Goal: Task Accomplishment & Management: Complete application form

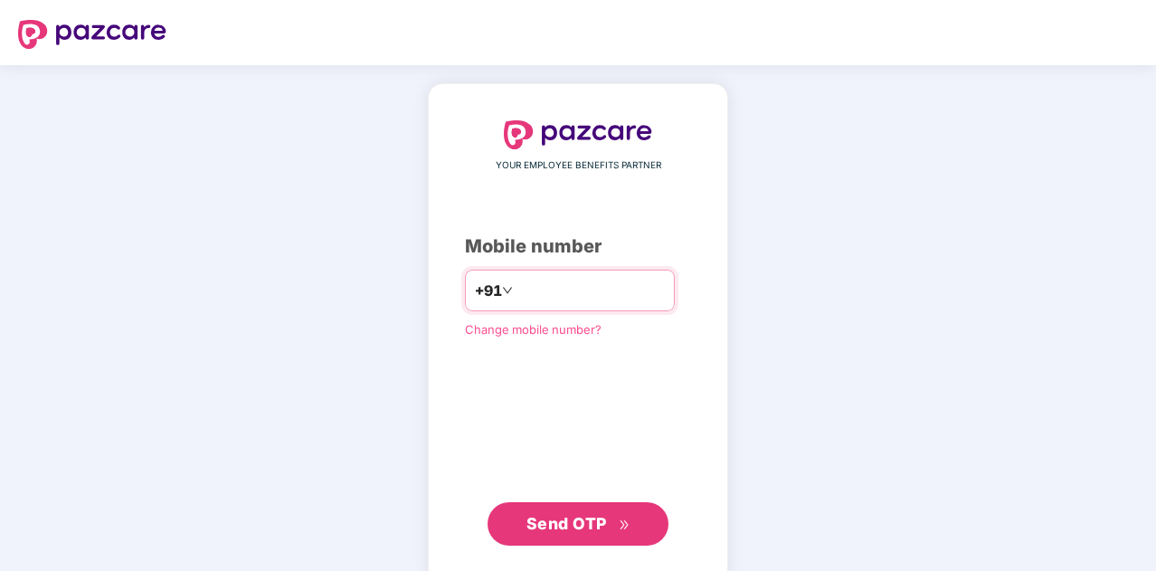
type input "**********"
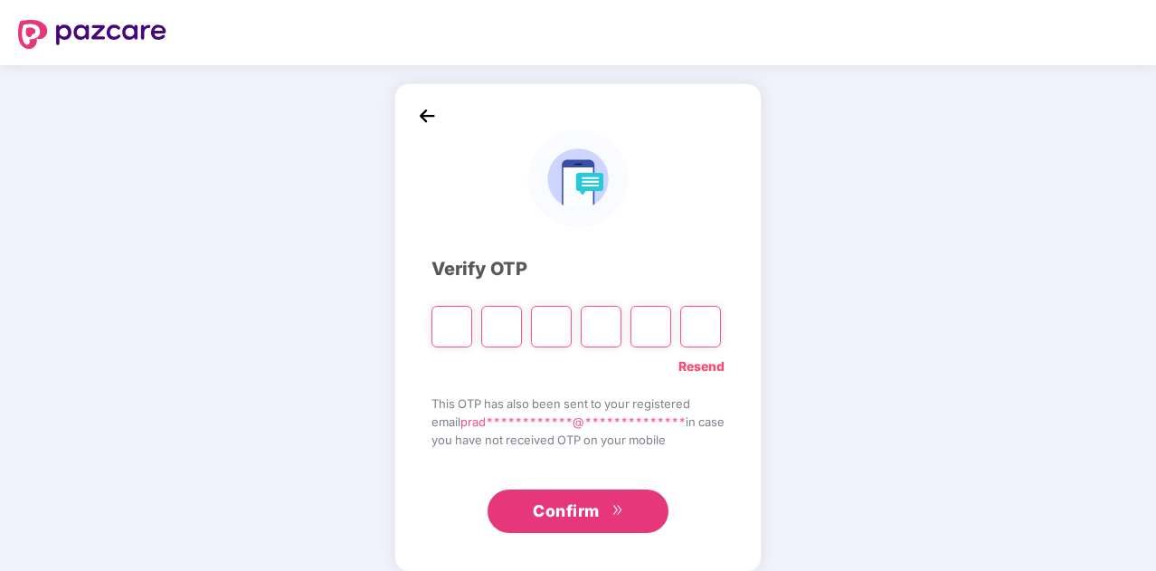
type input "*"
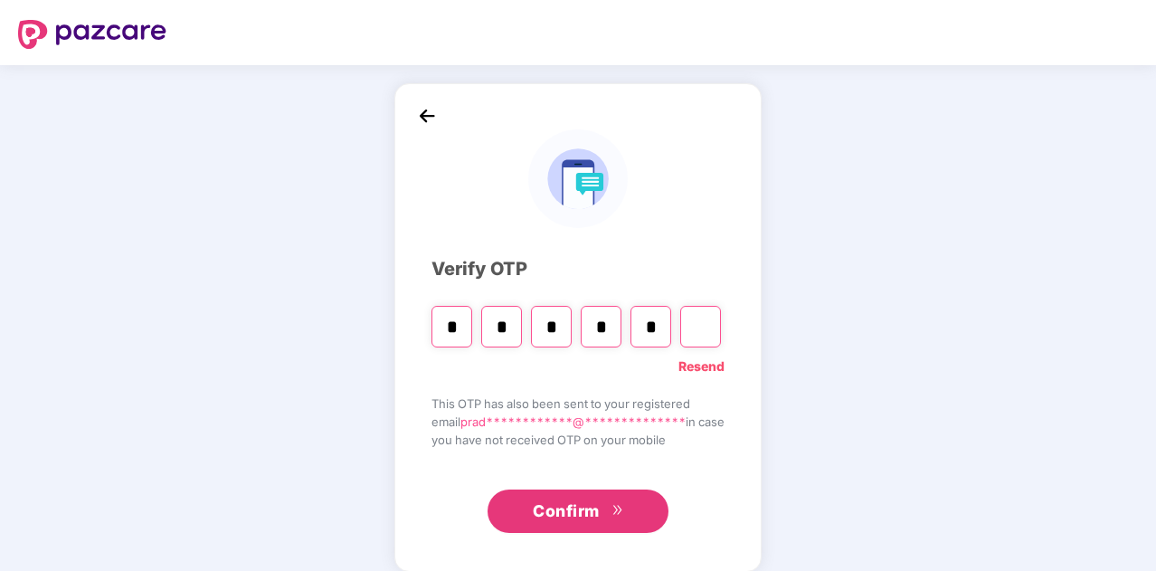
type input "*"
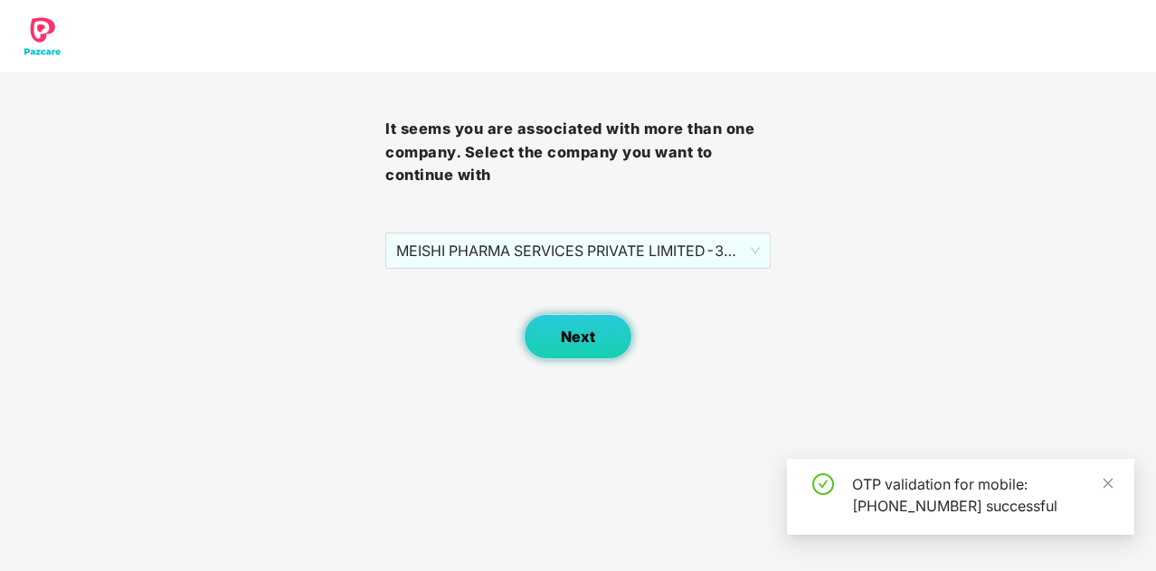
click at [571, 355] on button "Next" at bounding box center [578, 336] width 109 height 45
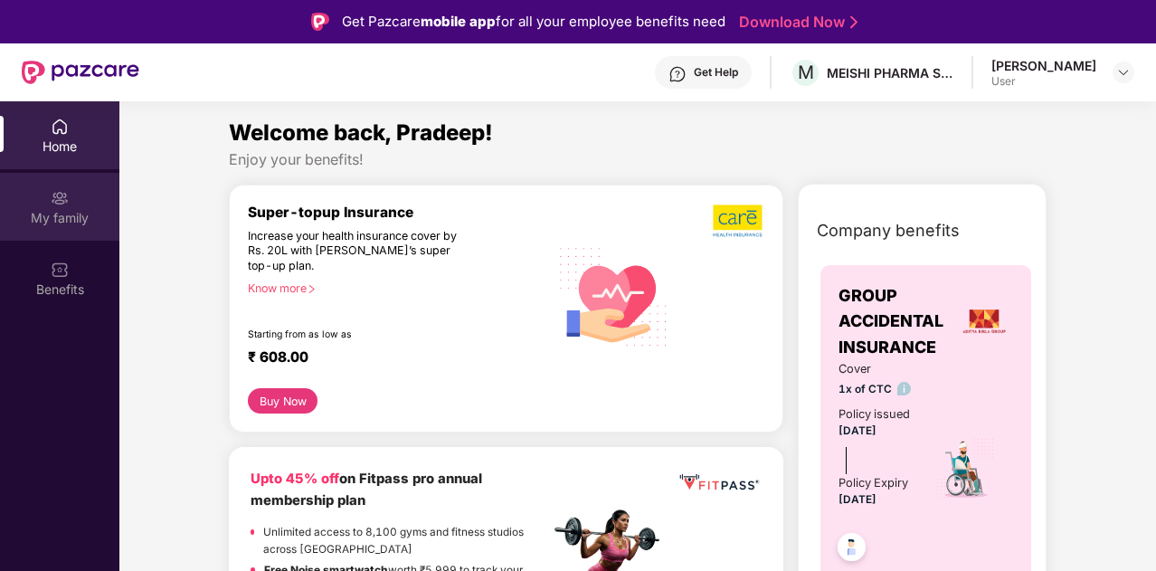
click at [74, 206] on div "My family" at bounding box center [59, 207] width 119 height 68
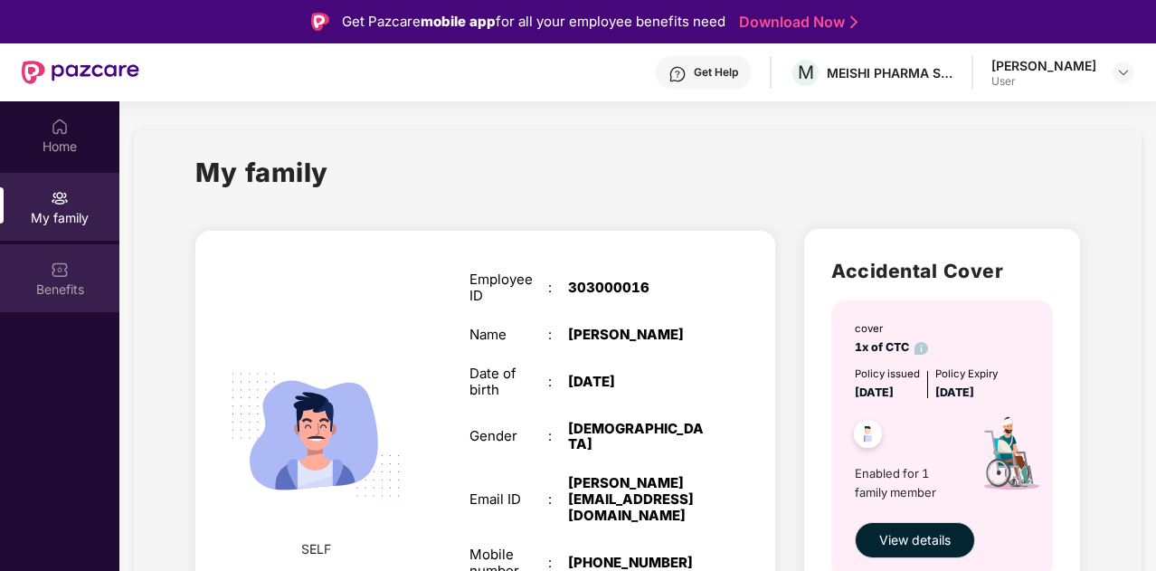
click at [49, 283] on div "Benefits" at bounding box center [59, 289] width 119 height 18
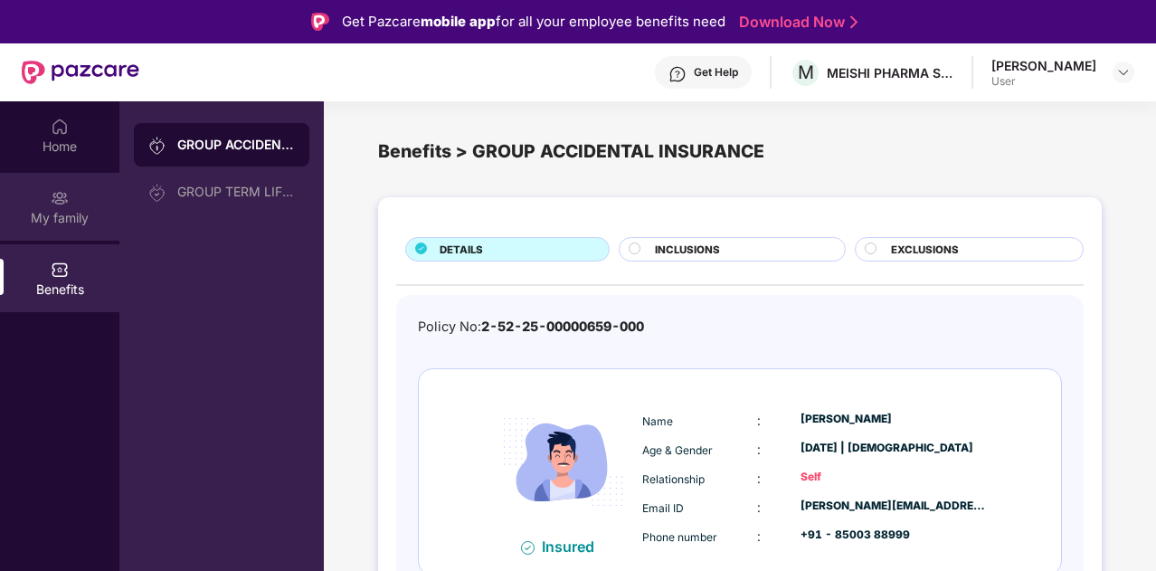
click at [64, 218] on div "My family" at bounding box center [59, 218] width 119 height 18
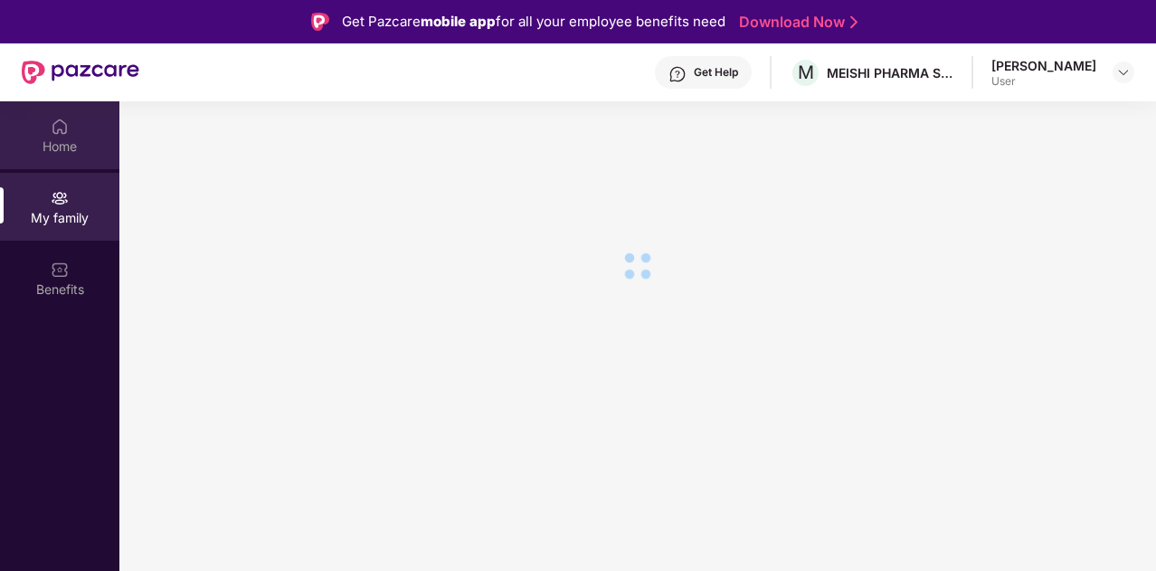
click at [63, 146] on div "Home" at bounding box center [59, 146] width 119 height 18
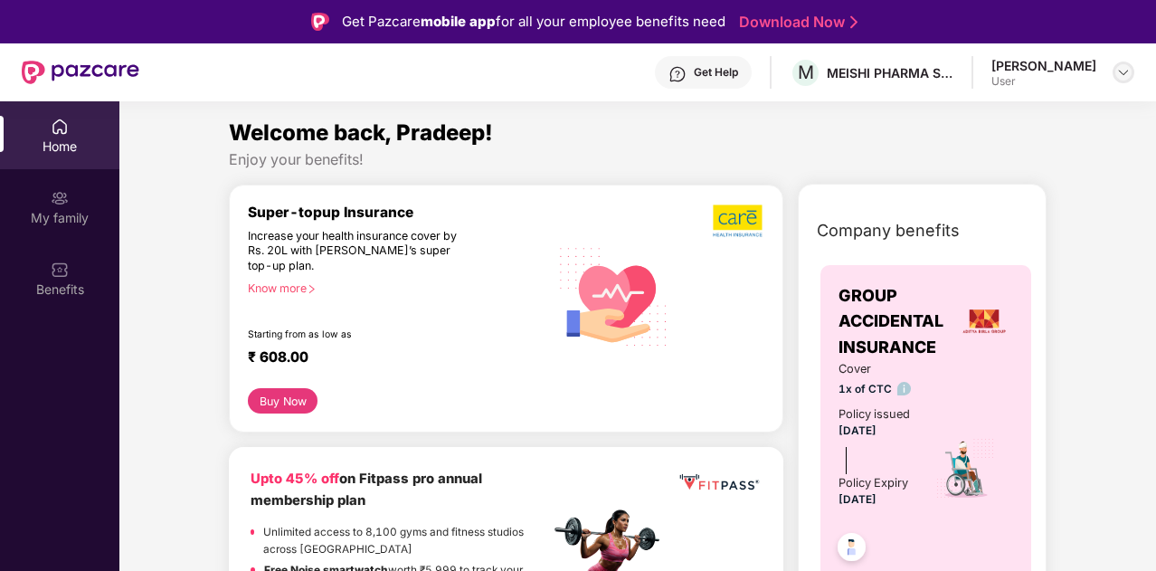
click at [1116, 72] on img at bounding box center [1123, 72] width 14 height 14
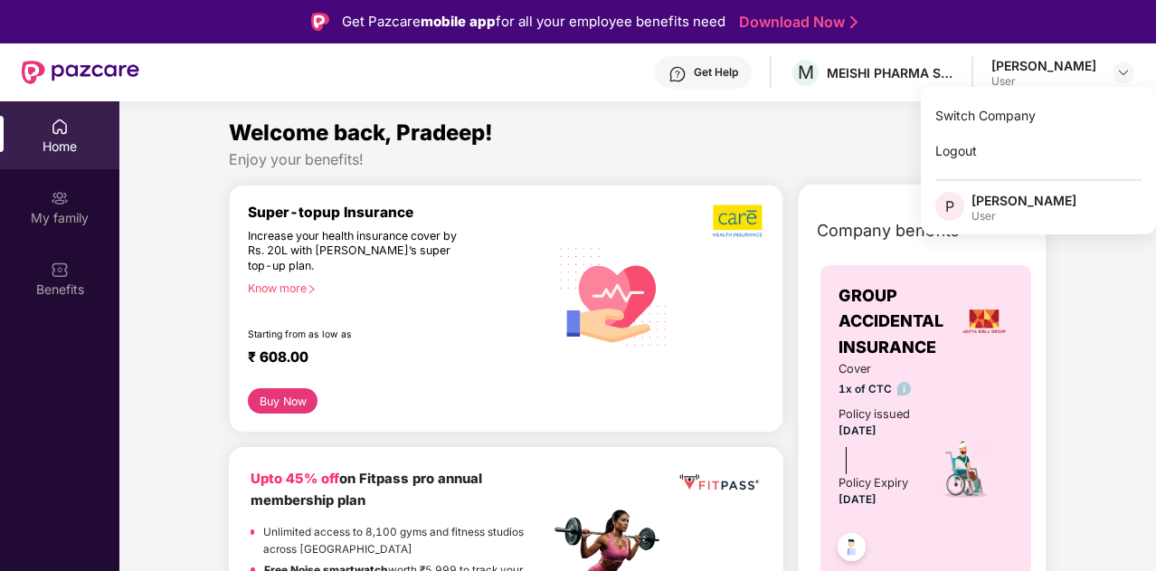
click at [1012, 198] on div "[PERSON_NAME]" at bounding box center [1023, 200] width 105 height 17
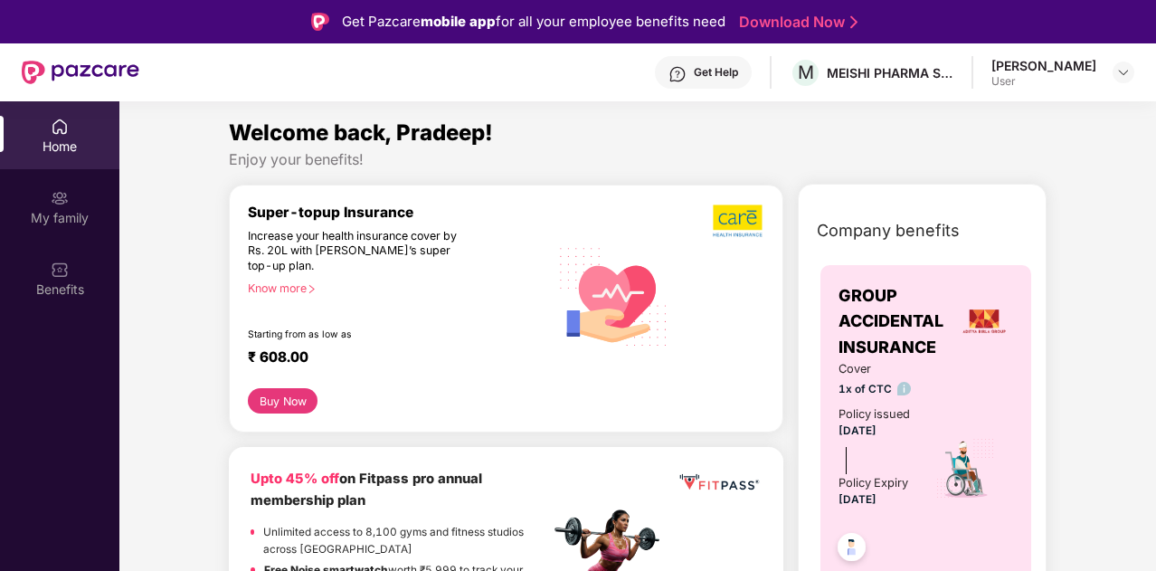
click at [1089, 77] on div "User" at bounding box center [1043, 81] width 105 height 14
click at [1116, 75] on img at bounding box center [1123, 72] width 14 height 14
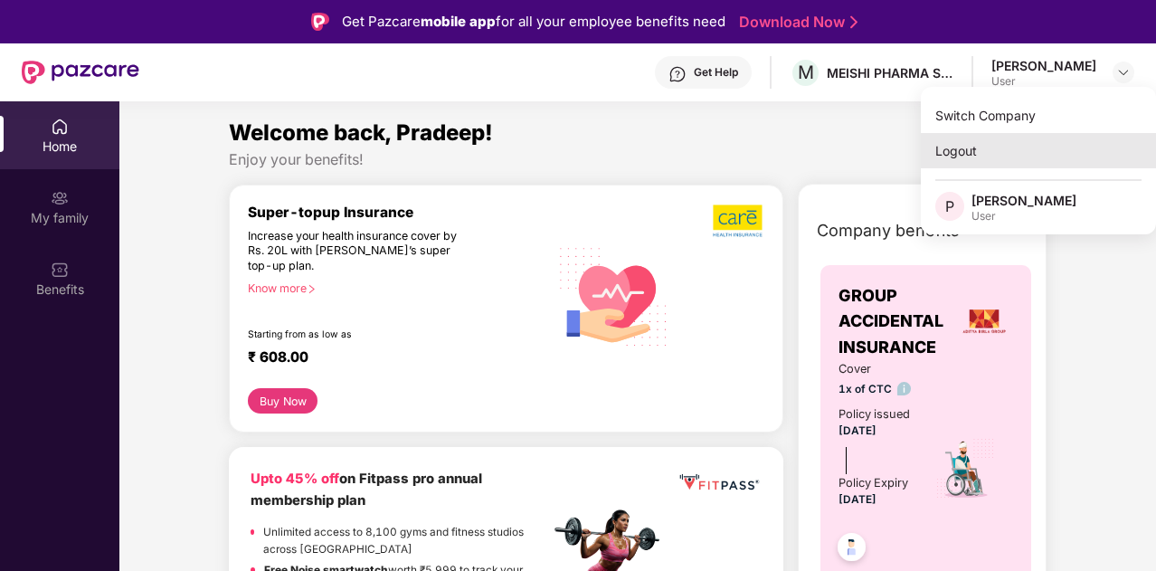
click at [963, 144] on div "Logout" at bounding box center [1037, 150] width 235 height 35
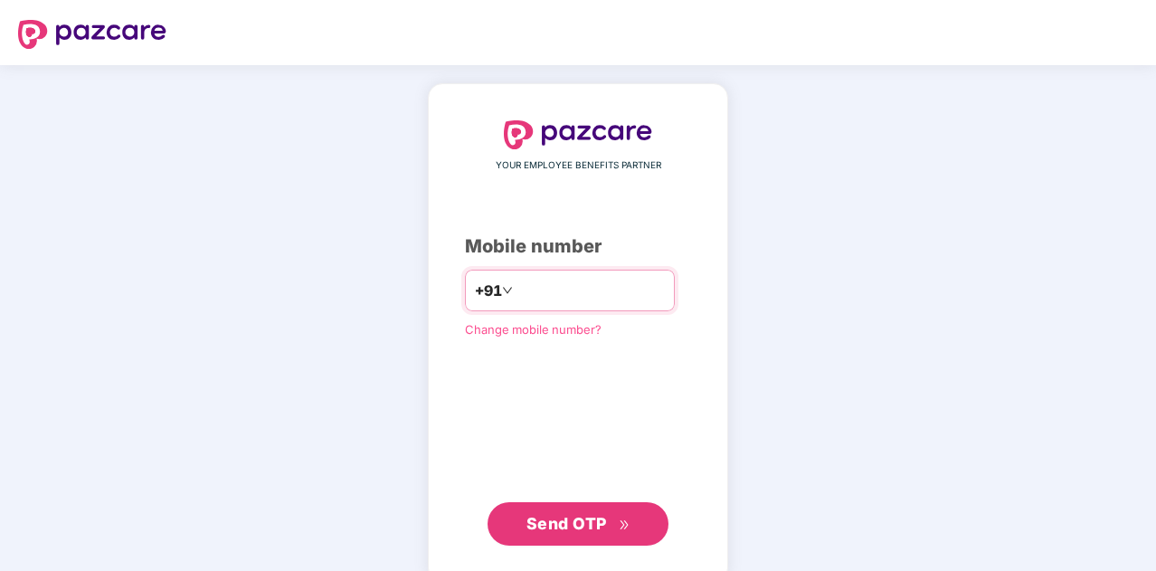
drag, startPoint x: 559, startPoint y: 285, endPoint x: 544, endPoint y: 288, distance: 14.9
click at [552, 286] on input "number" at bounding box center [590, 290] width 148 height 29
type input "**********"
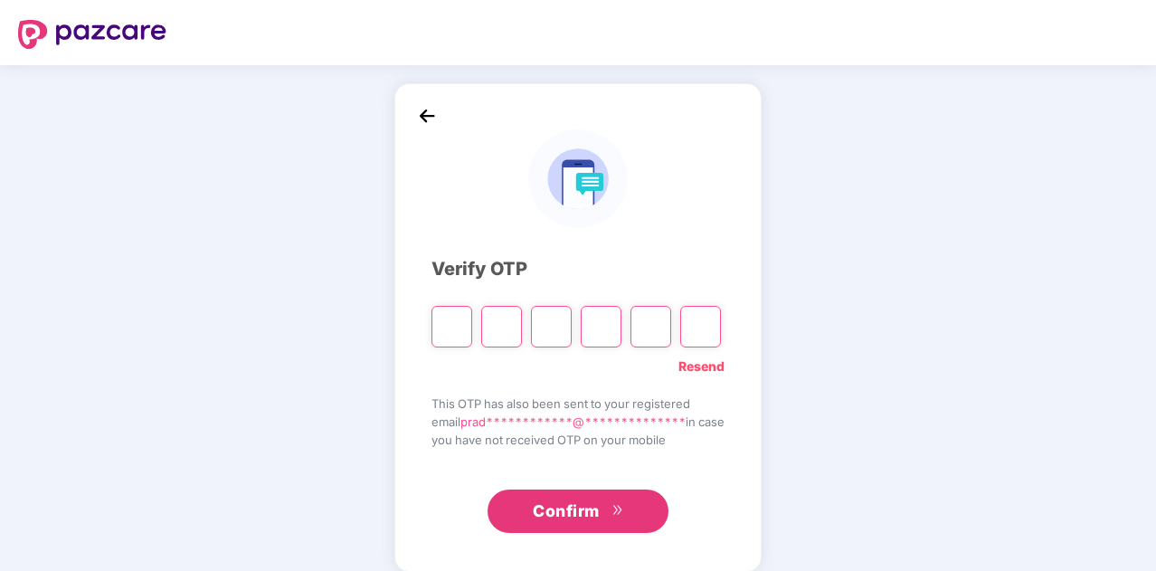
type input "*"
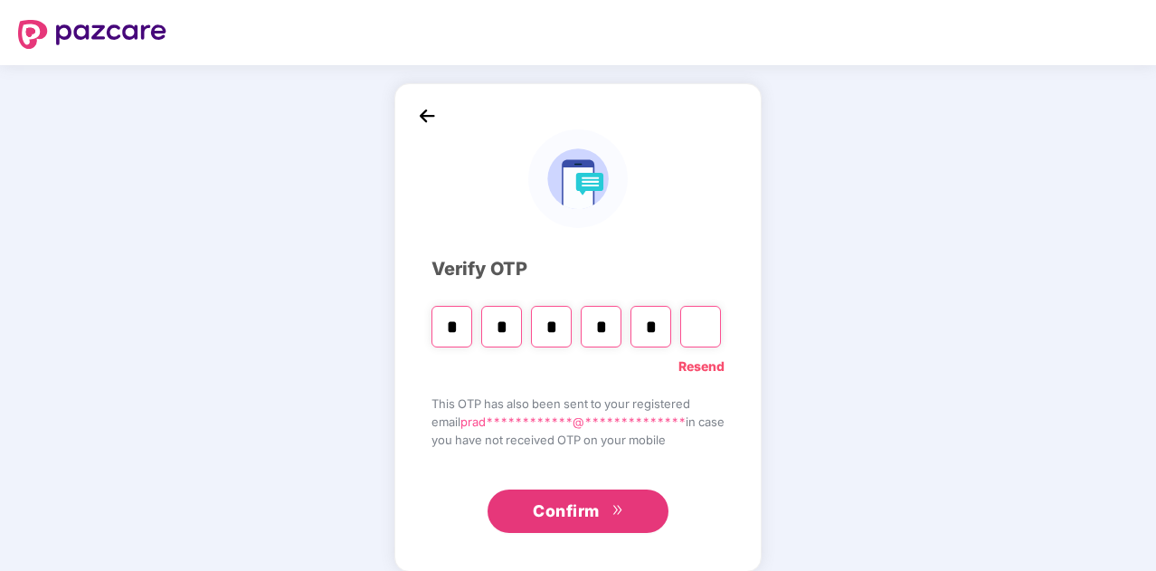
type input "*"
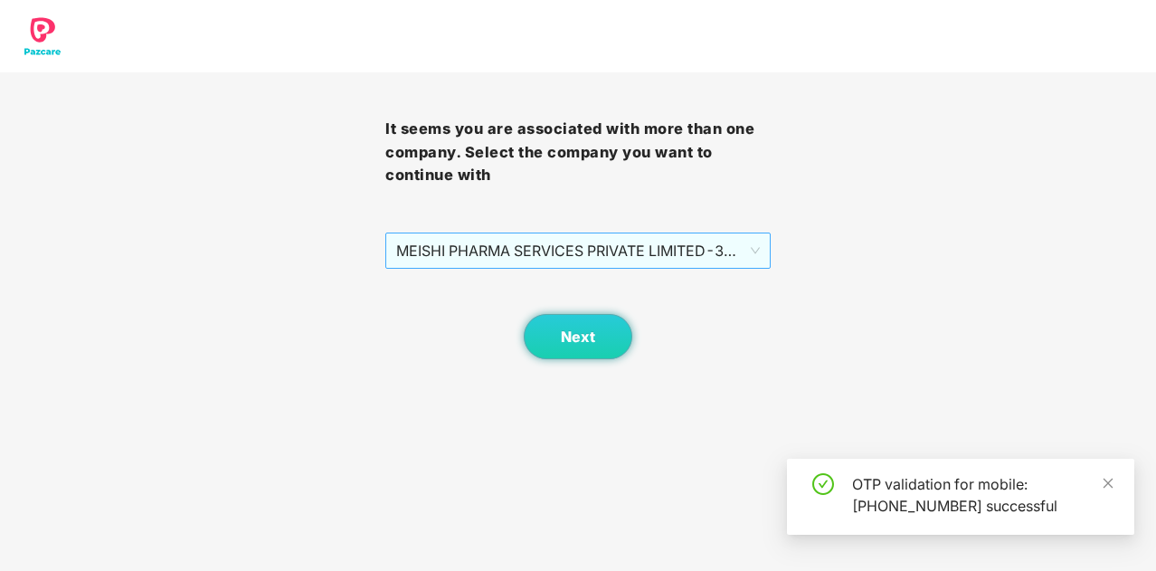
click at [495, 261] on span "MEISHI PHARMA SERVICES PRIVATE LIMITED - 303000016 - EMPLOYEE" at bounding box center [577, 250] width 363 height 34
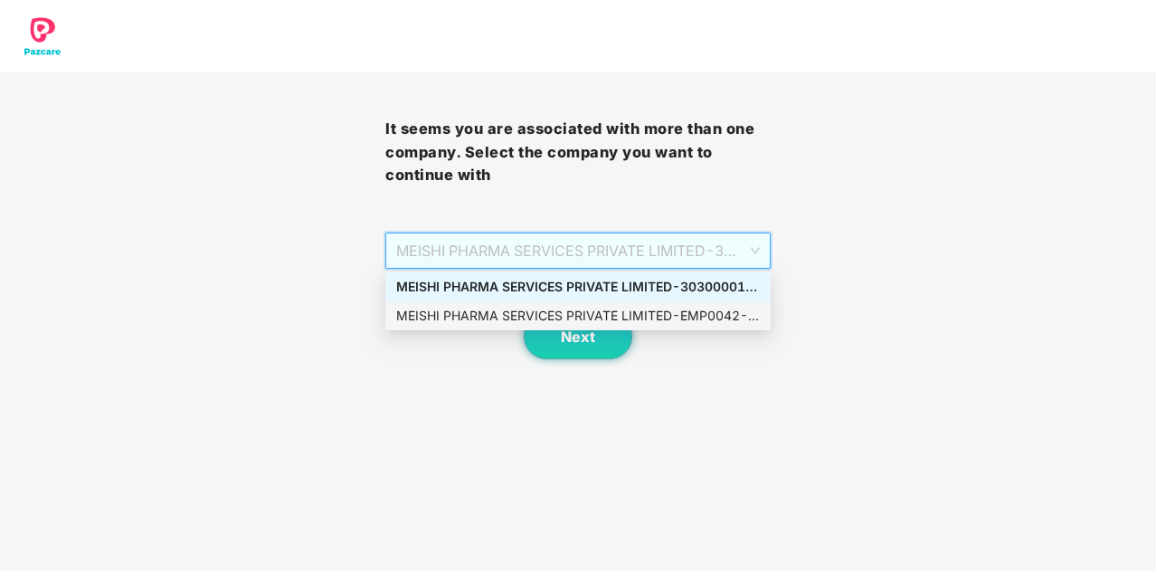
click at [508, 316] on div "MEISHI PHARMA SERVICES PRIVATE LIMITED - EMP0042 - EMPLOYEE" at bounding box center [577, 316] width 363 height 20
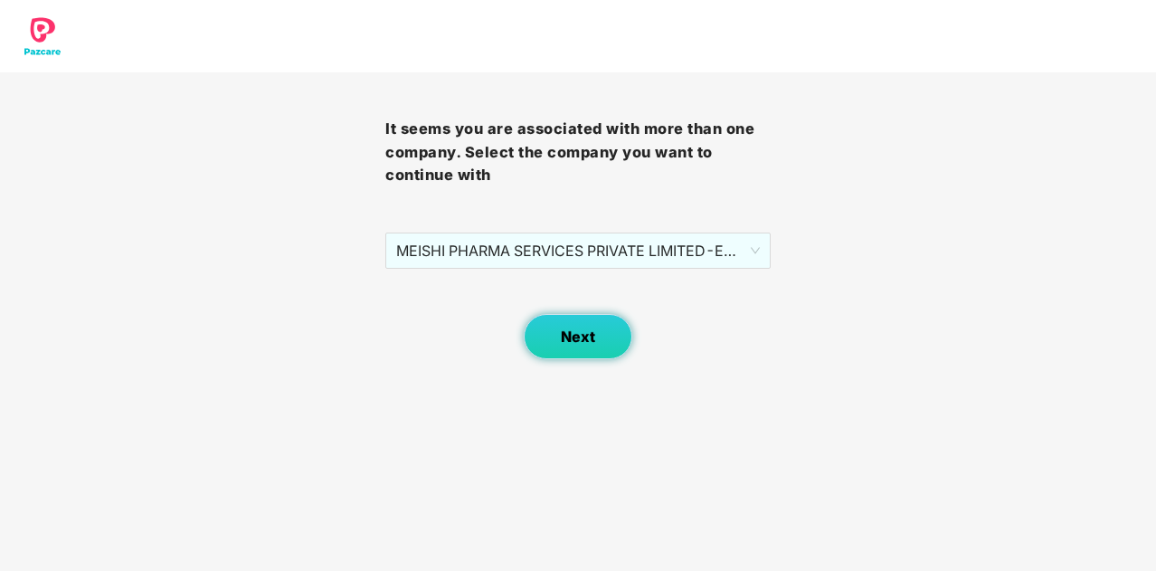
click at [561, 325] on button "Next" at bounding box center [578, 336] width 109 height 45
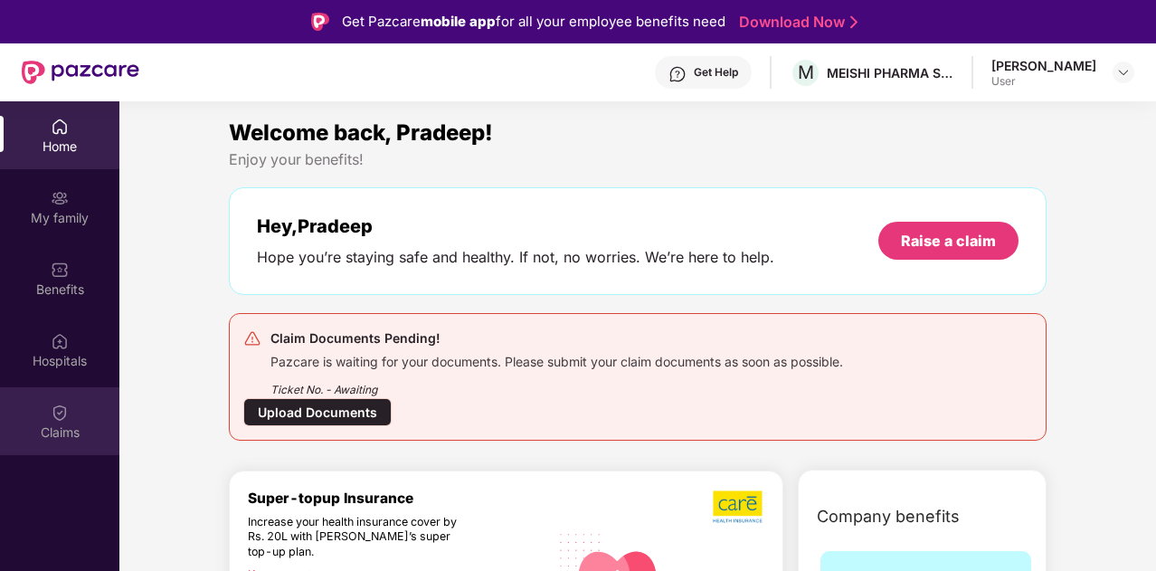
click at [76, 417] on div "Claims" at bounding box center [59, 421] width 119 height 68
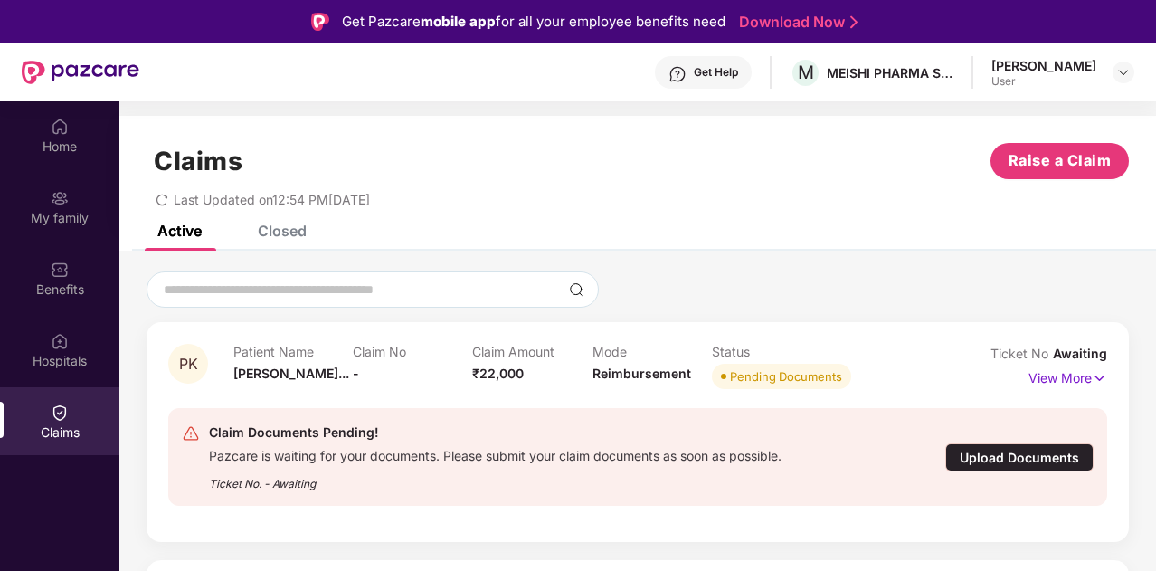
scroll to position [101, 0]
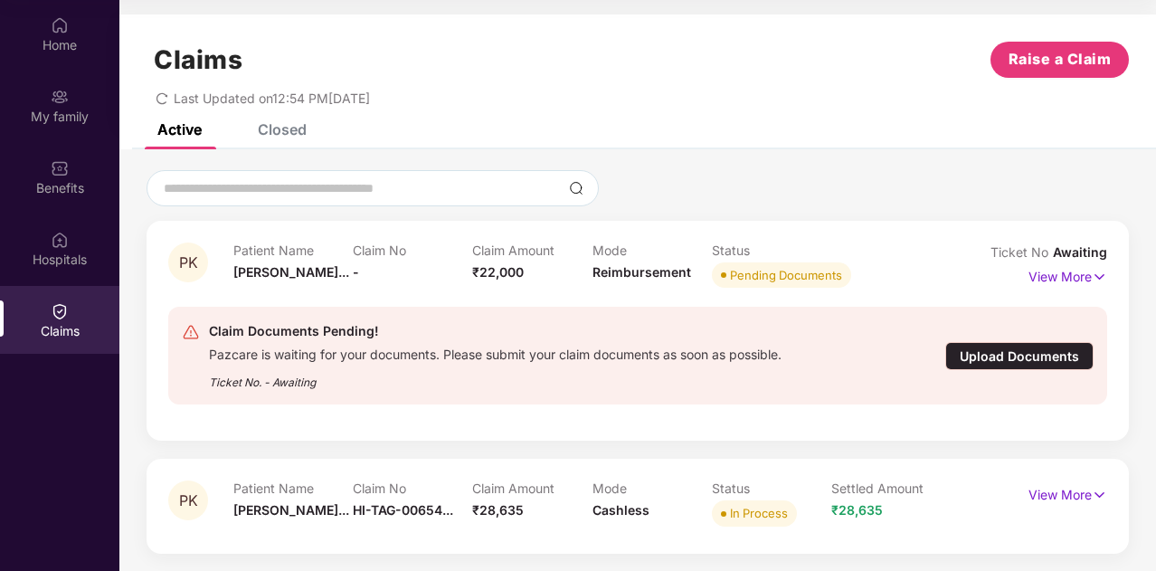
click at [1009, 359] on div "Upload Documents" at bounding box center [1019, 356] width 148 height 28
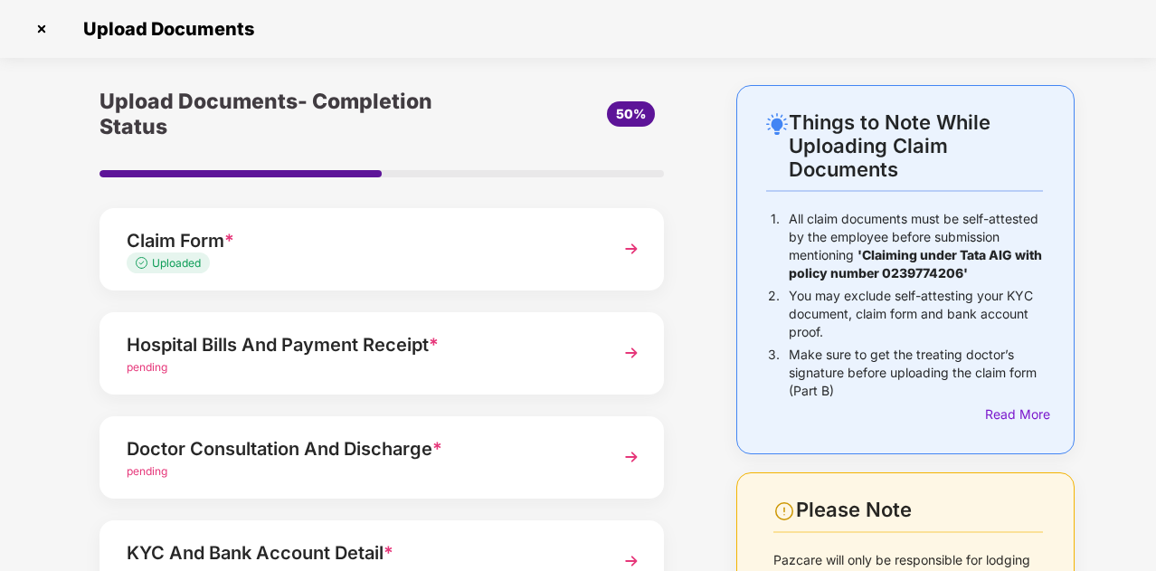
click at [624, 350] on img at bounding box center [631, 352] width 33 height 33
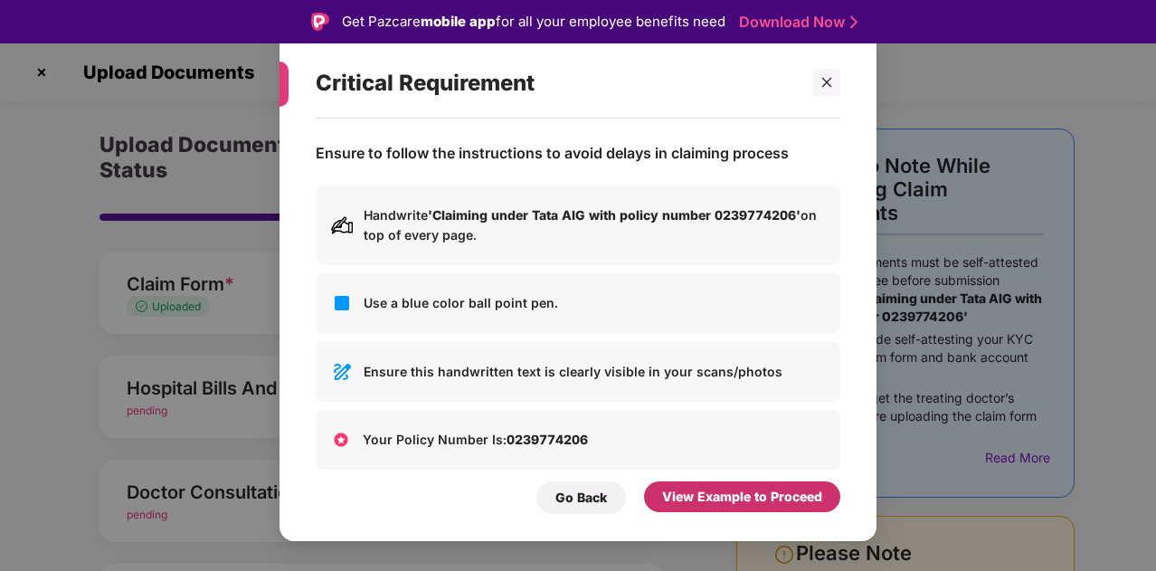
click at [743, 498] on div "View Example to Proceed" at bounding box center [742, 496] width 160 height 20
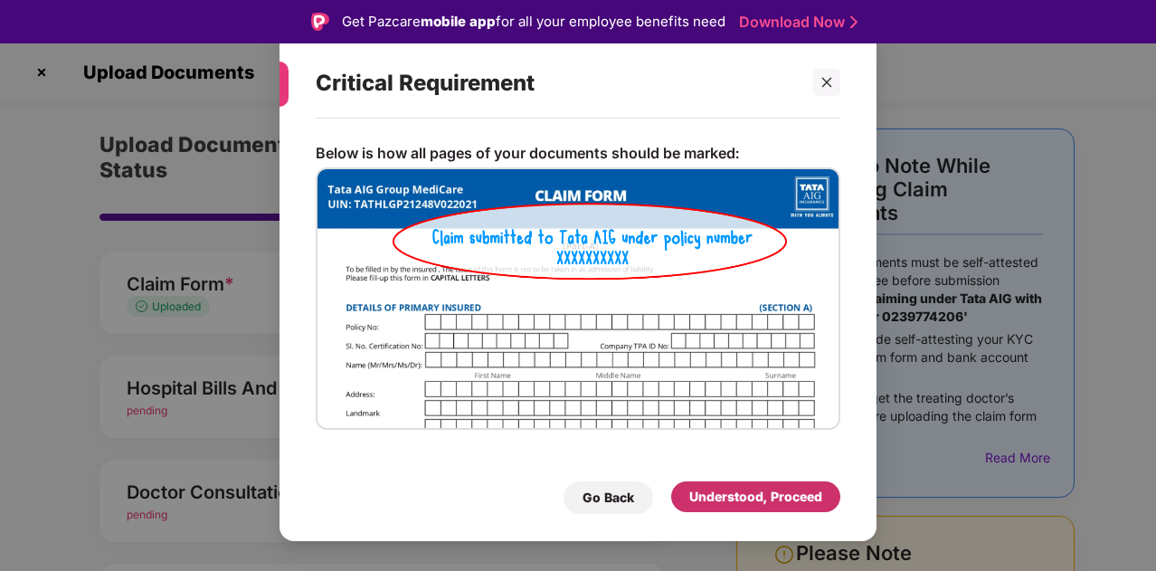
click at [738, 493] on div "Understood, Proceed" at bounding box center [755, 496] width 133 height 20
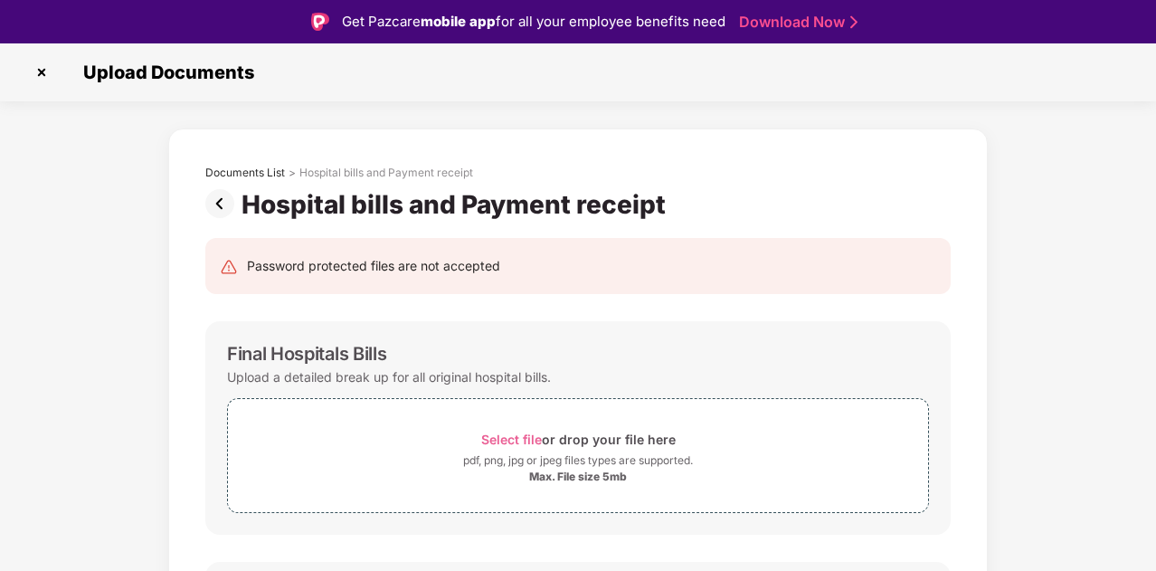
click at [40, 71] on img at bounding box center [41, 72] width 29 height 29
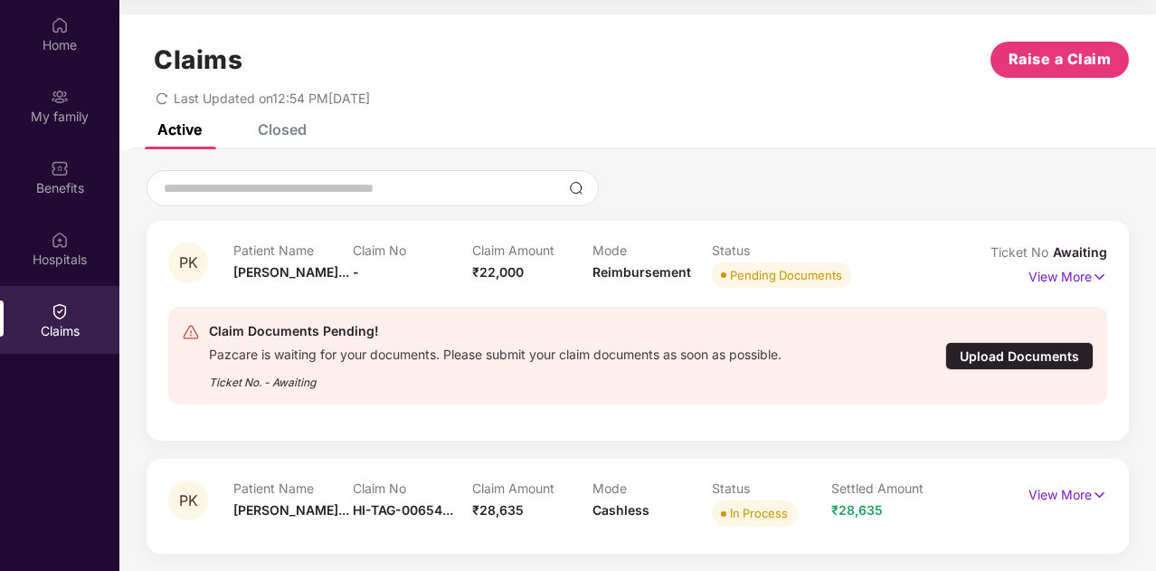
click at [983, 354] on div "Upload Documents" at bounding box center [1019, 356] width 148 height 28
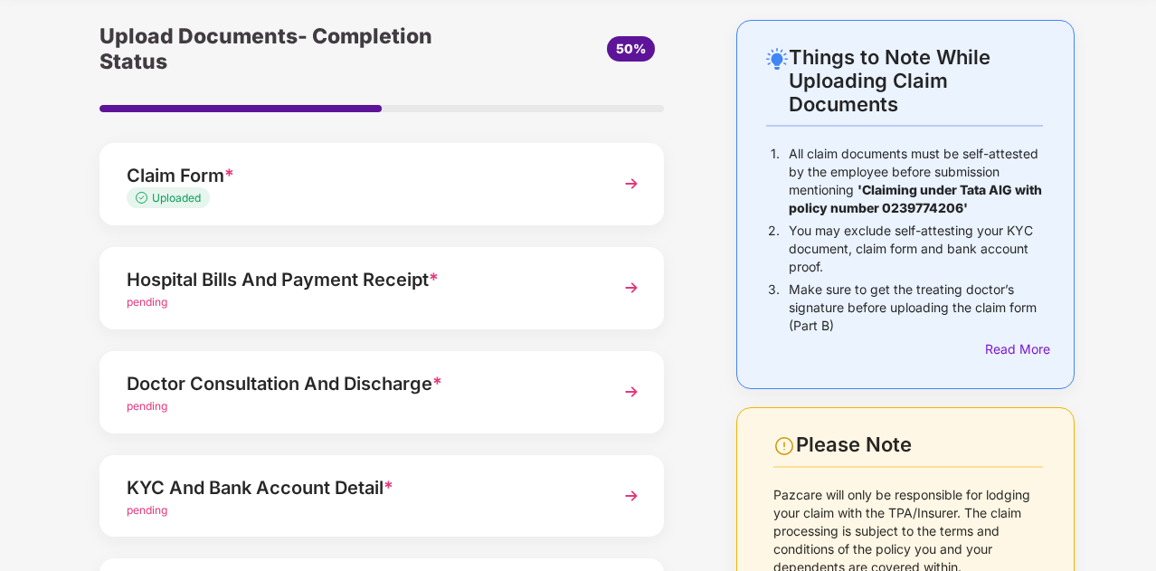
scroll to position [90, 0]
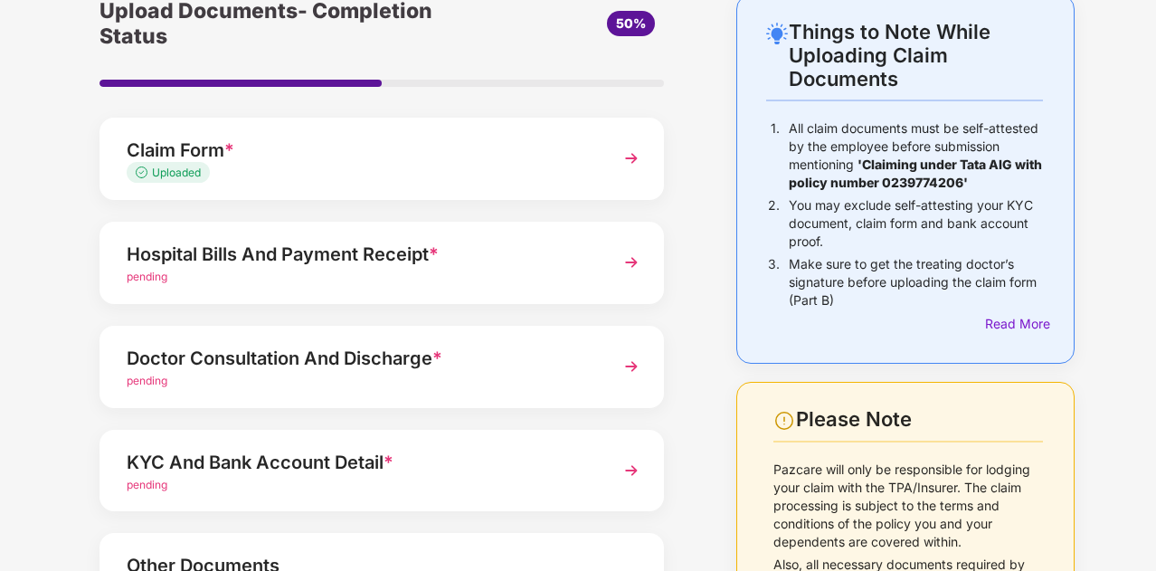
click at [630, 365] on img at bounding box center [631, 366] width 33 height 33
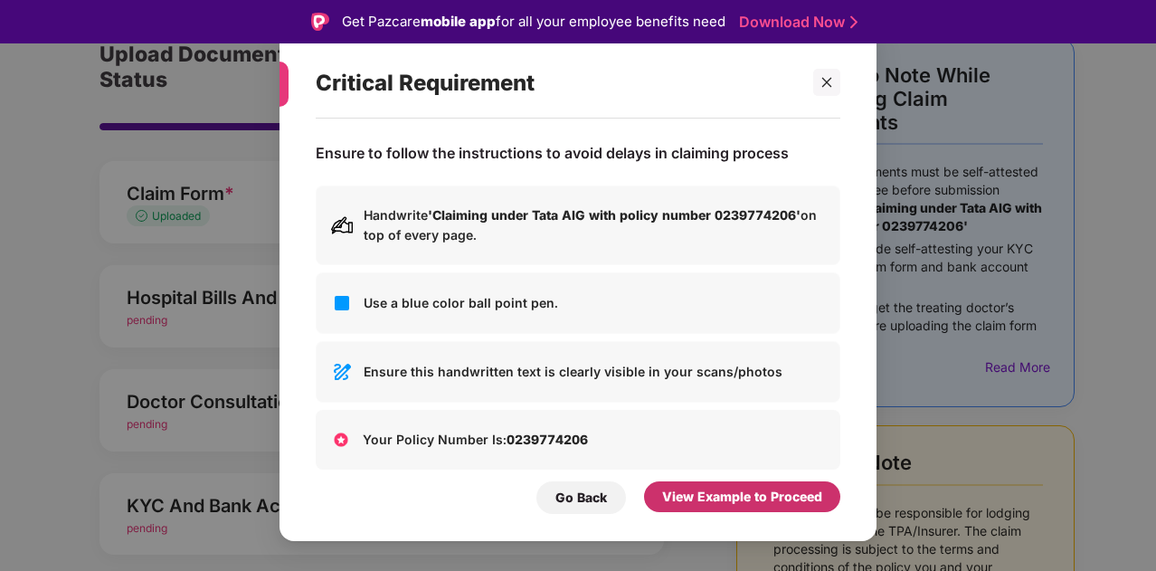
click at [718, 499] on div "View Example to Proceed" at bounding box center [742, 496] width 160 height 20
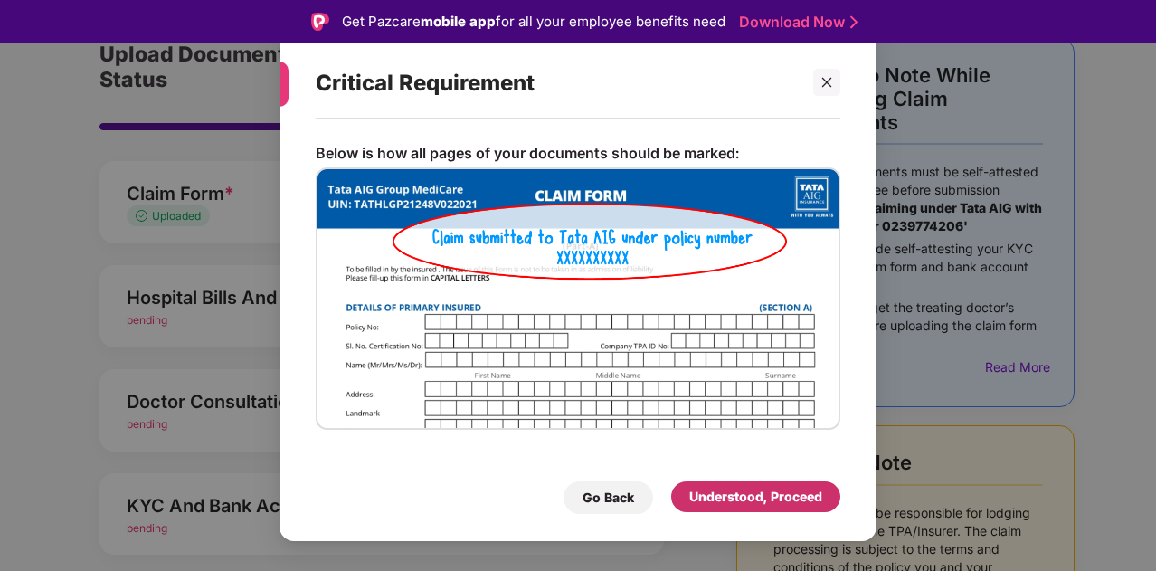
click at [719, 496] on div "Understood, Proceed" at bounding box center [755, 496] width 133 height 20
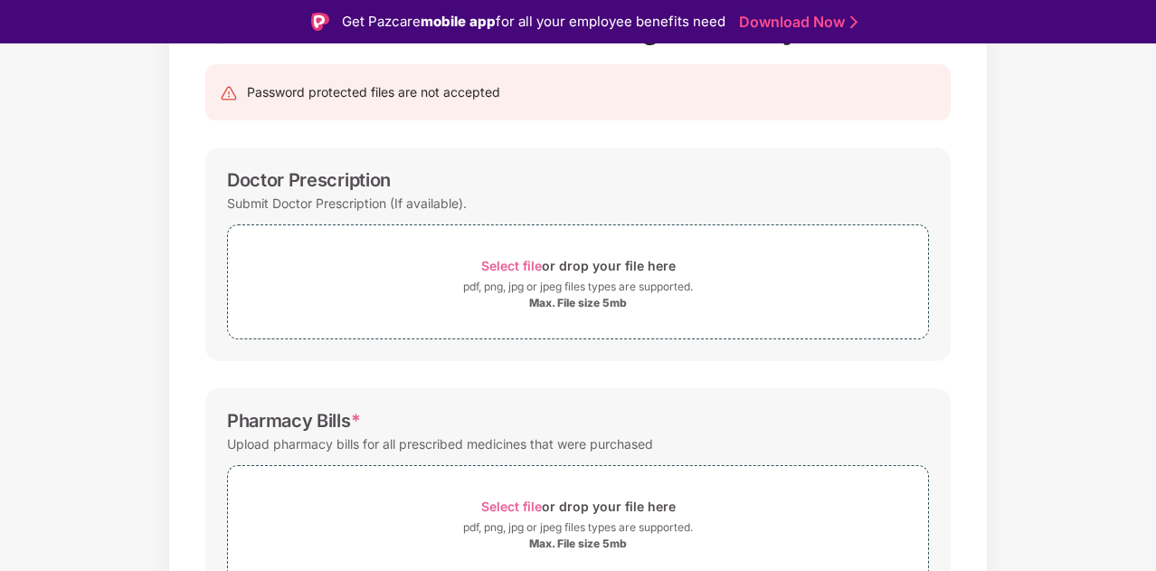
scroll to position [164, 0]
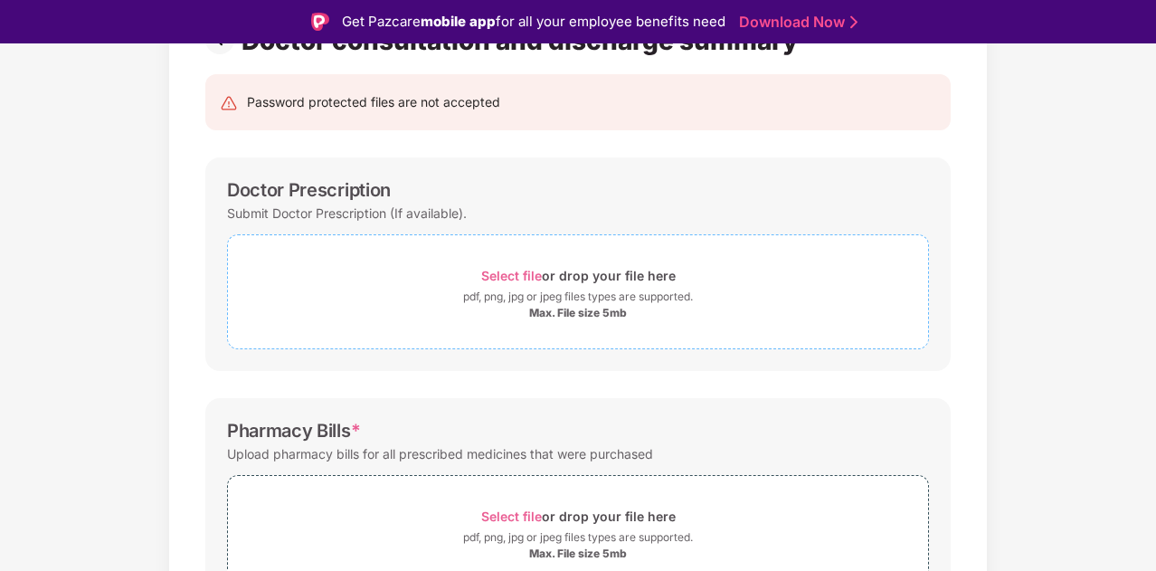
click at [515, 269] on span "Select file" at bounding box center [511, 275] width 61 height 15
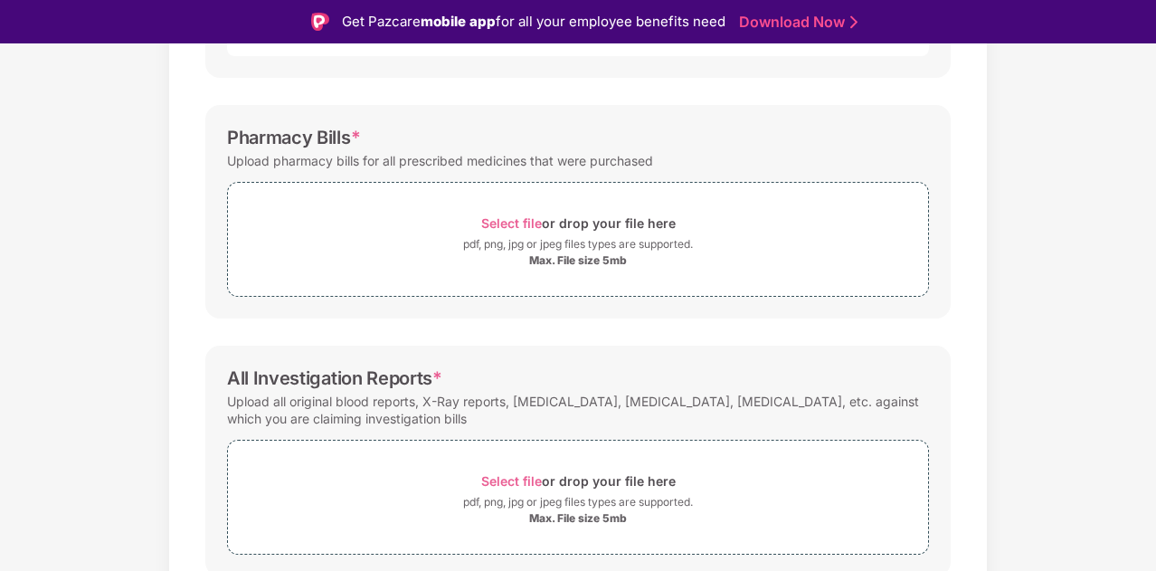
scroll to position [611, 0]
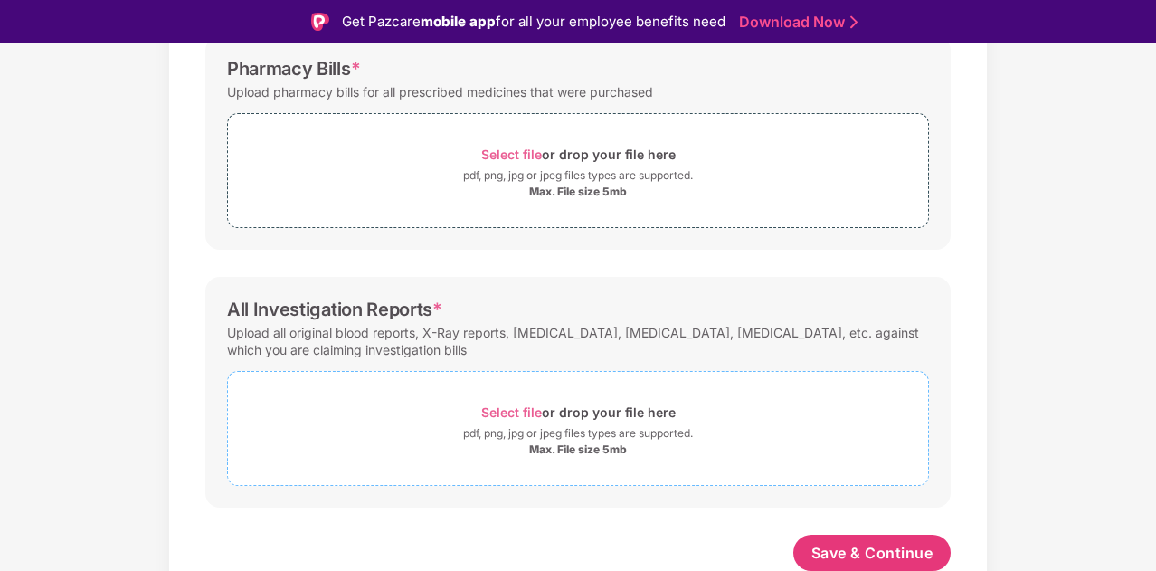
click at [521, 406] on span "Select file" at bounding box center [511, 411] width 61 height 15
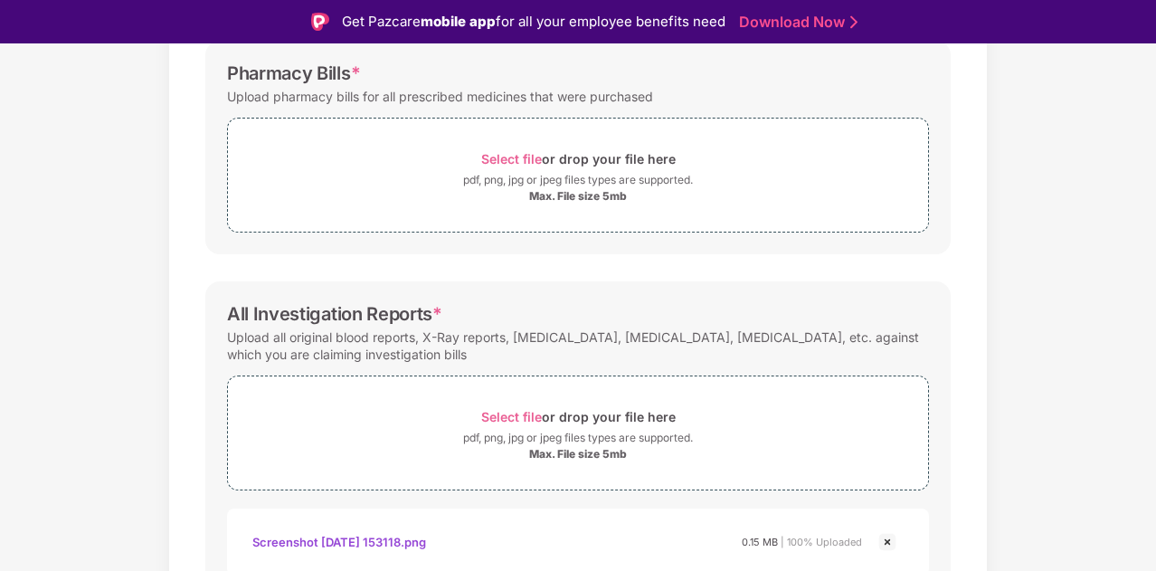
scroll to position [697, 0]
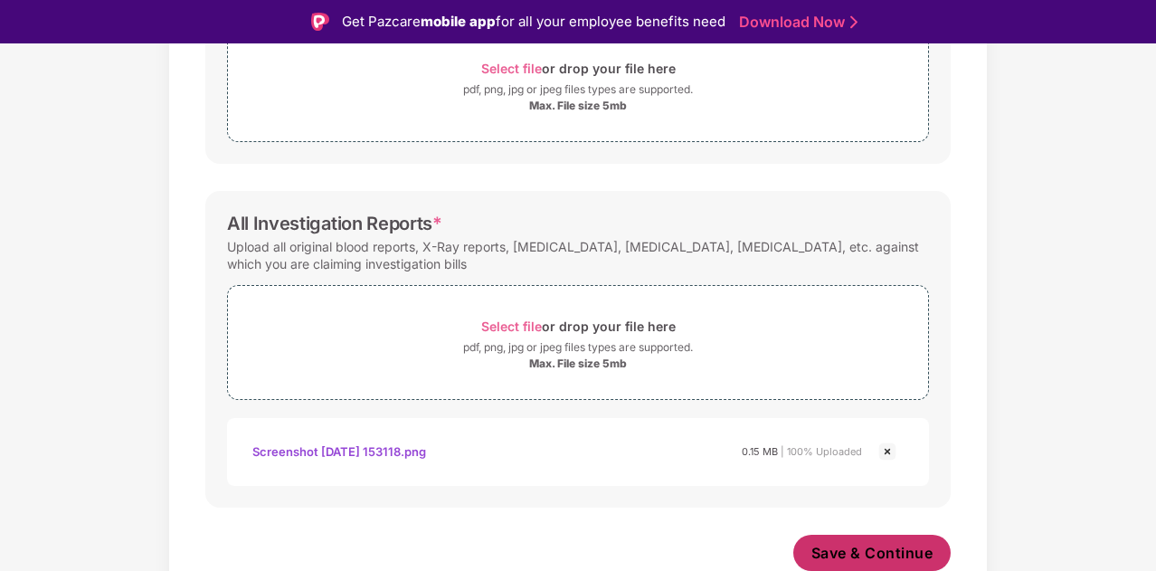
click at [848, 545] on span "Save & Continue" at bounding box center [872, 553] width 122 height 20
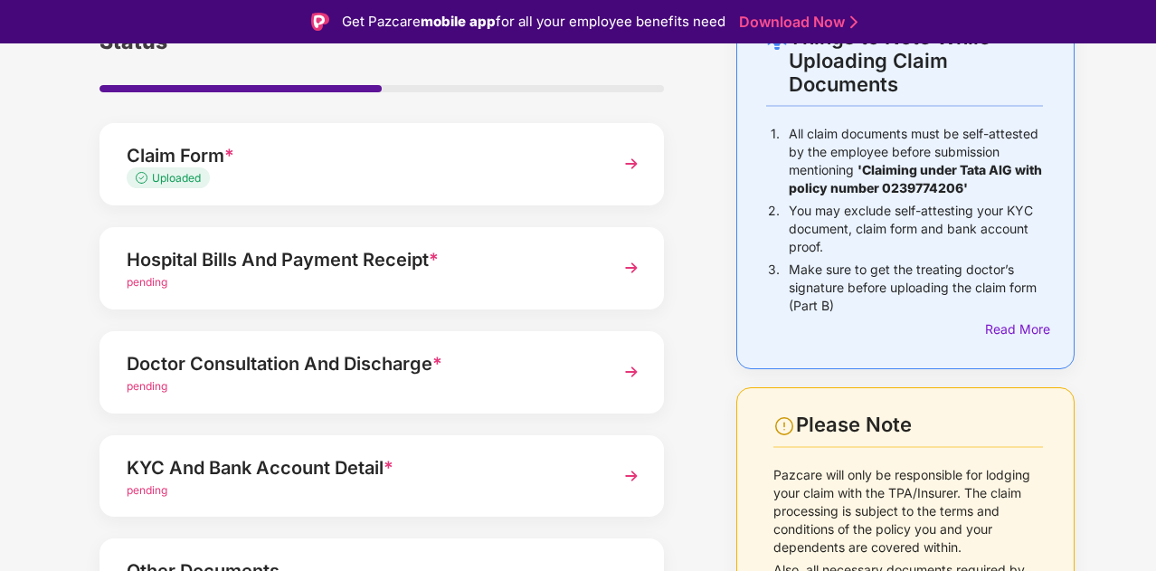
scroll to position [181, 0]
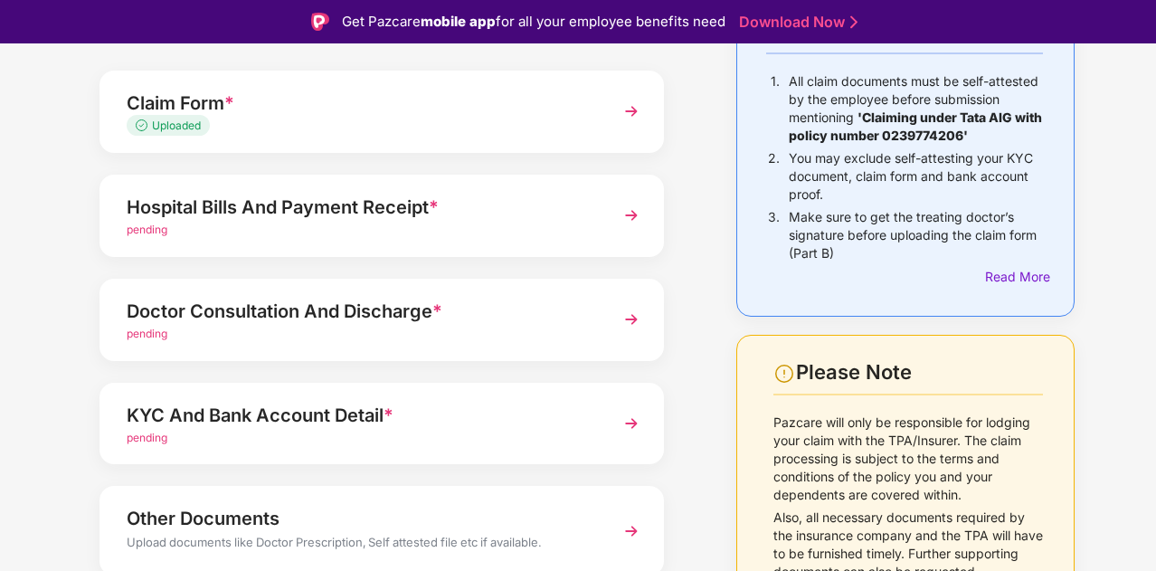
click at [633, 211] on img at bounding box center [631, 215] width 33 height 33
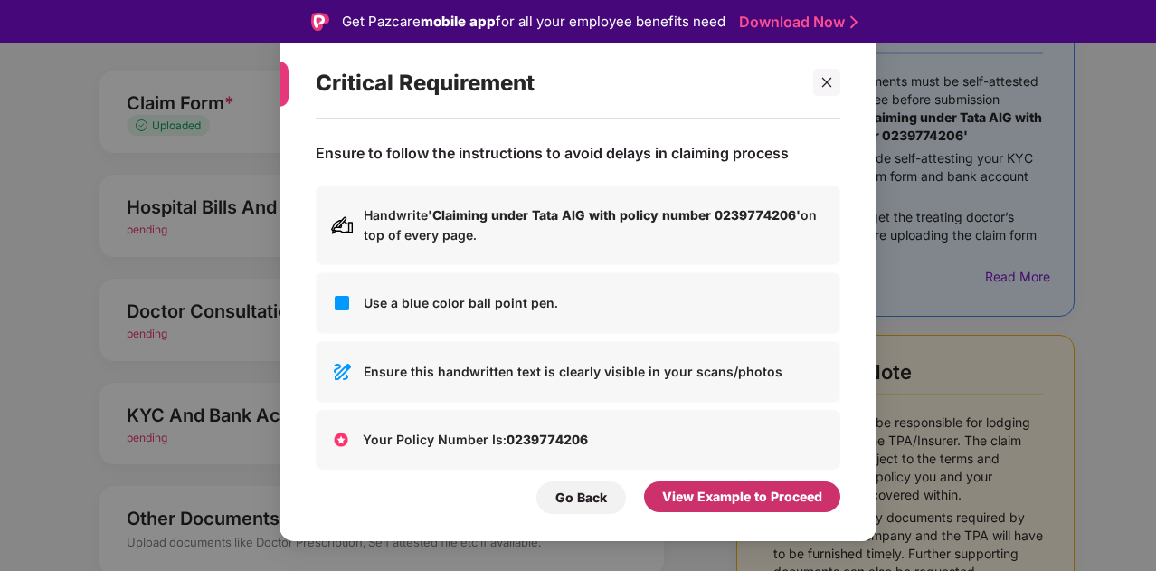
click at [752, 495] on div "View Example to Proceed" at bounding box center [742, 496] width 160 height 20
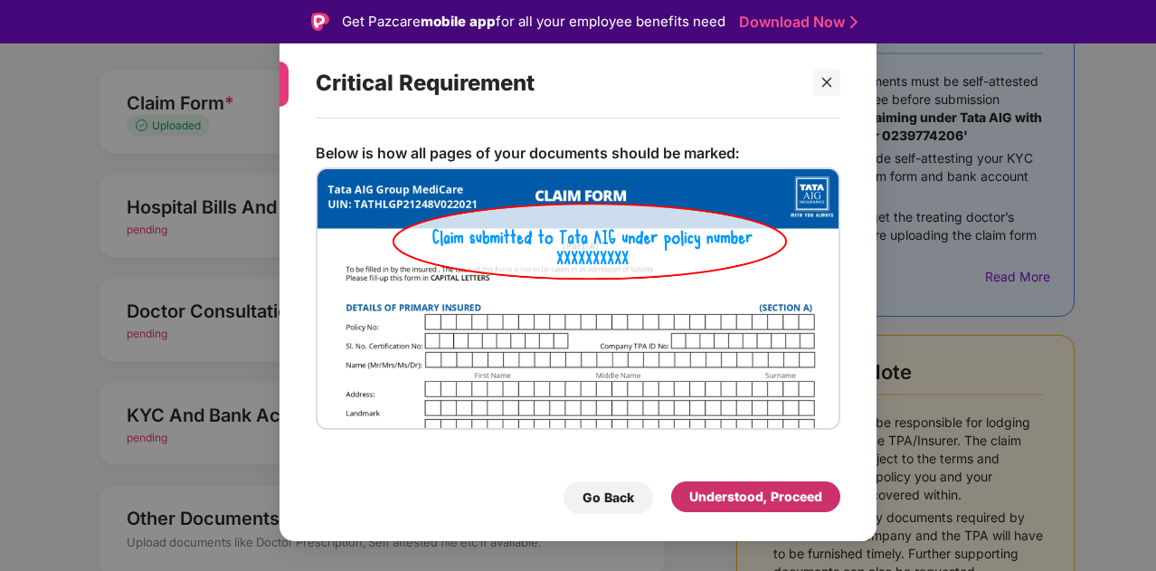
click at [752, 495] on div "Understood, Proceed" at bounding box center [755, 496] width 133 height 20
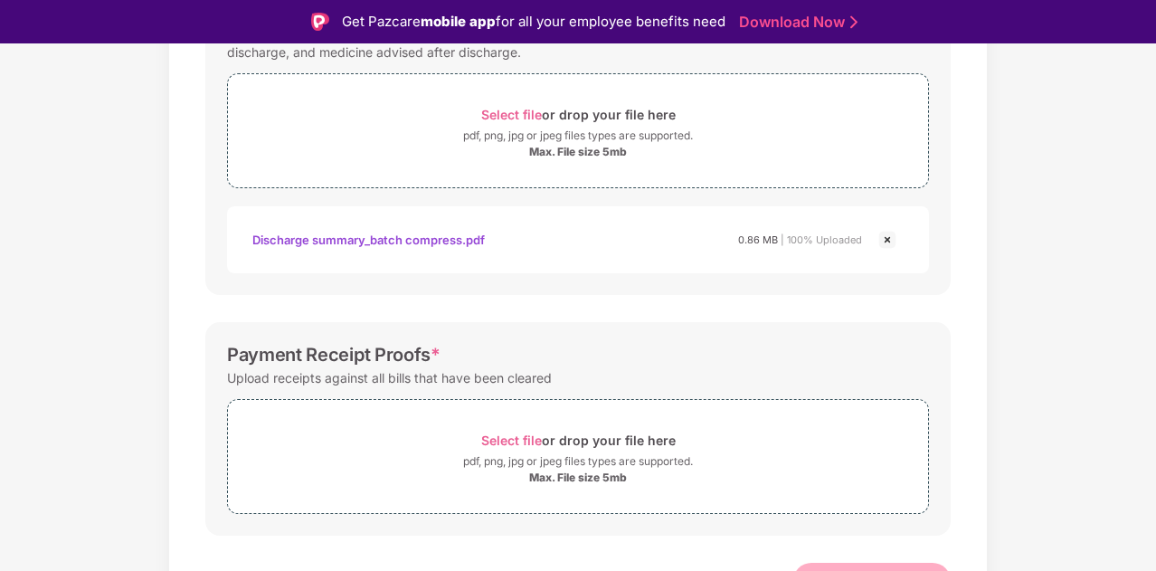
scroll to position [610, 0]
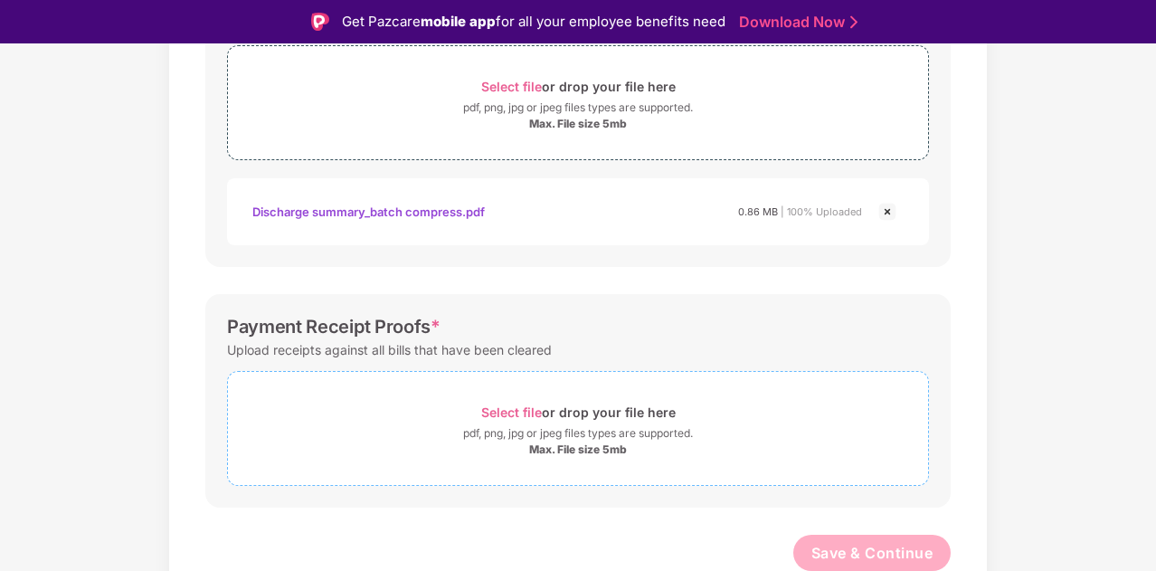
click at [495, 410] on span "Select file" at bounding box center [511, 411] width 61 height 15
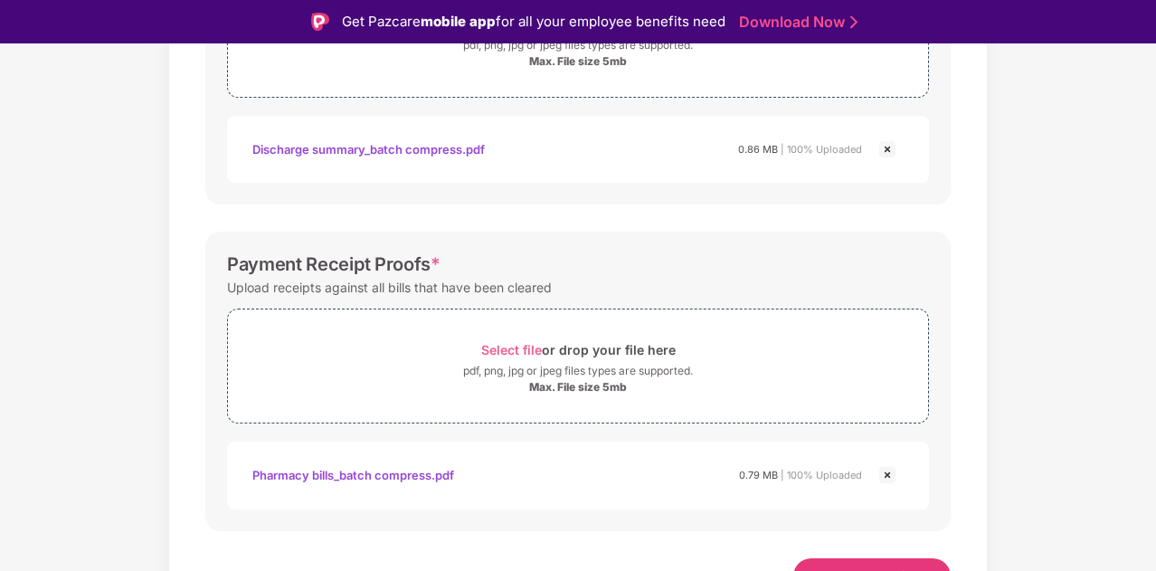
scroll to position [696, 0]
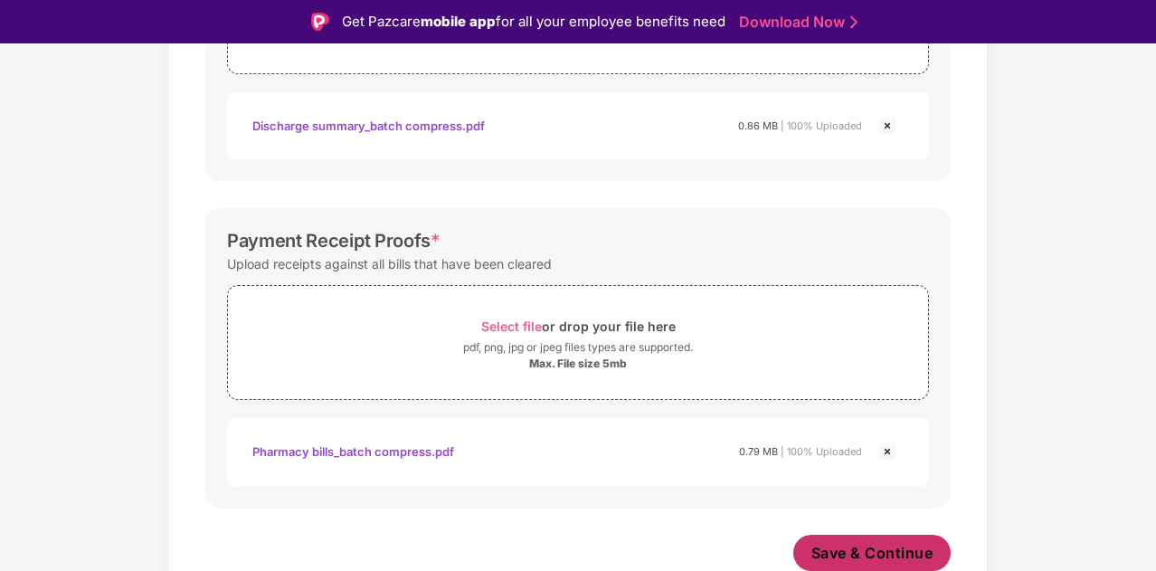
click at [822, 551] on span "Save & Continue" at bounding box center [872, 553] width 122 height 20
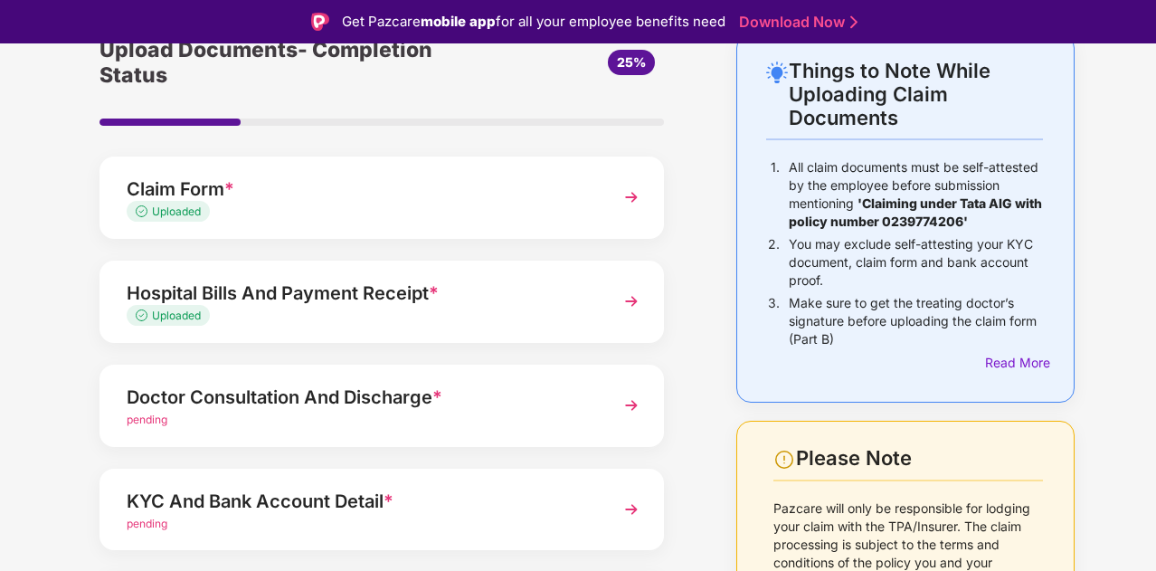
scroll to position [181, 0]
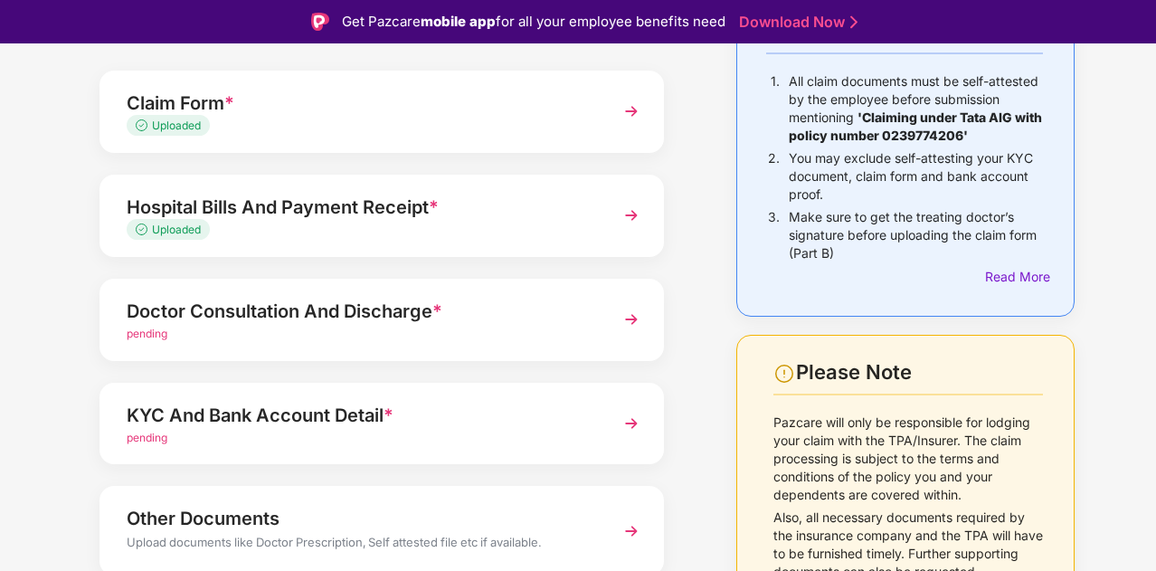
click at [630, 321] on img at bounding box center [631, 319] width 33 height 33
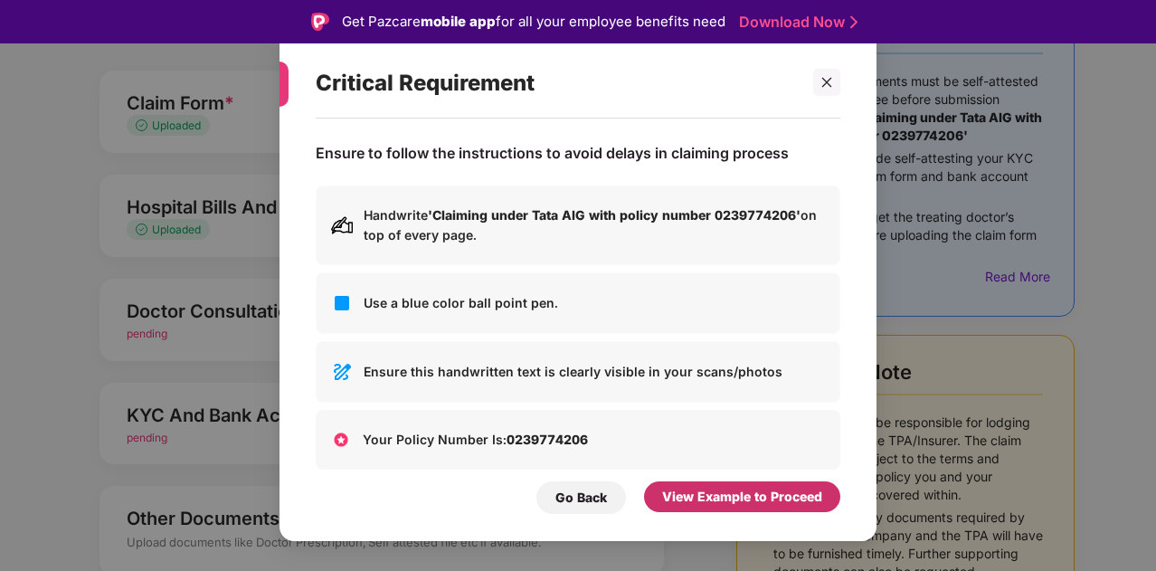
click at [734, 493] on div "View Example to Proceed" at bounding box center [742, 496] width 160 height 20
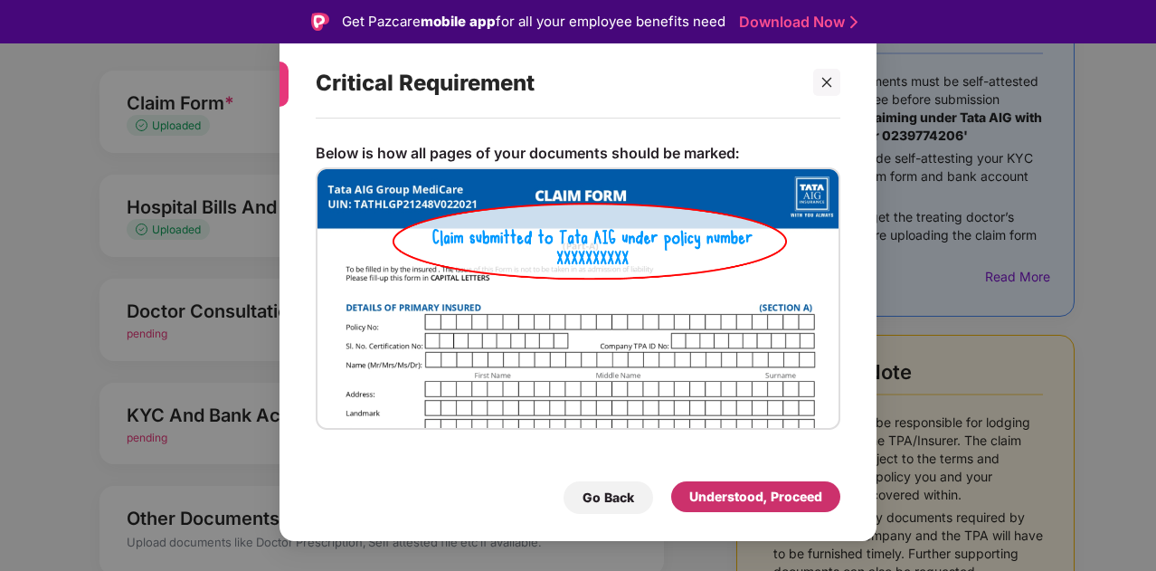
click at [734, 493] on div "Understood, Proceed" at bounding box center [755, 496] width 133 height 20
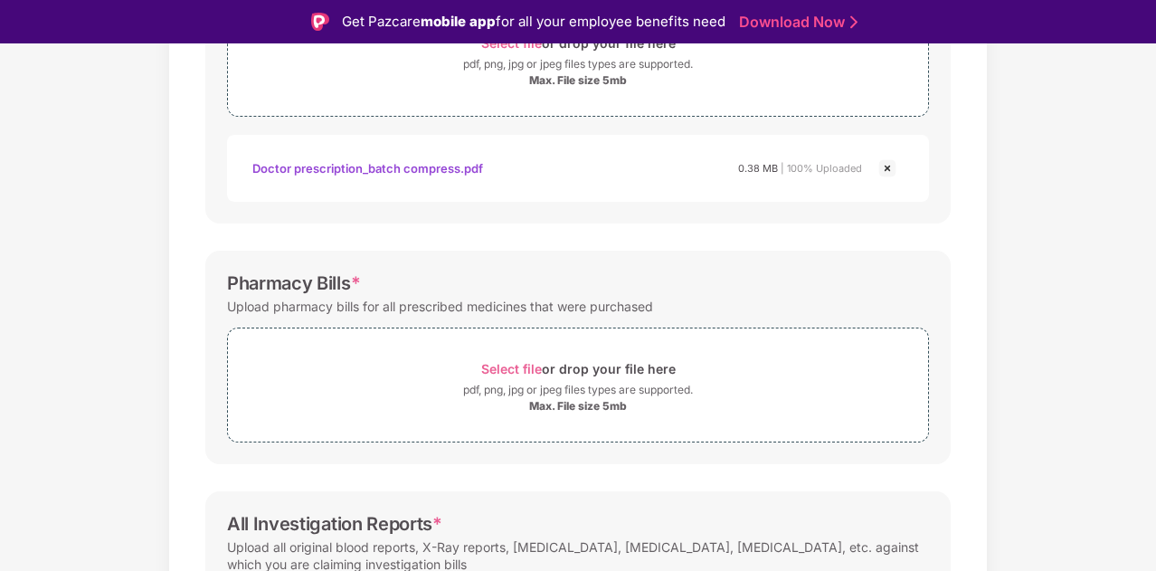
scroll to position [452, 0]
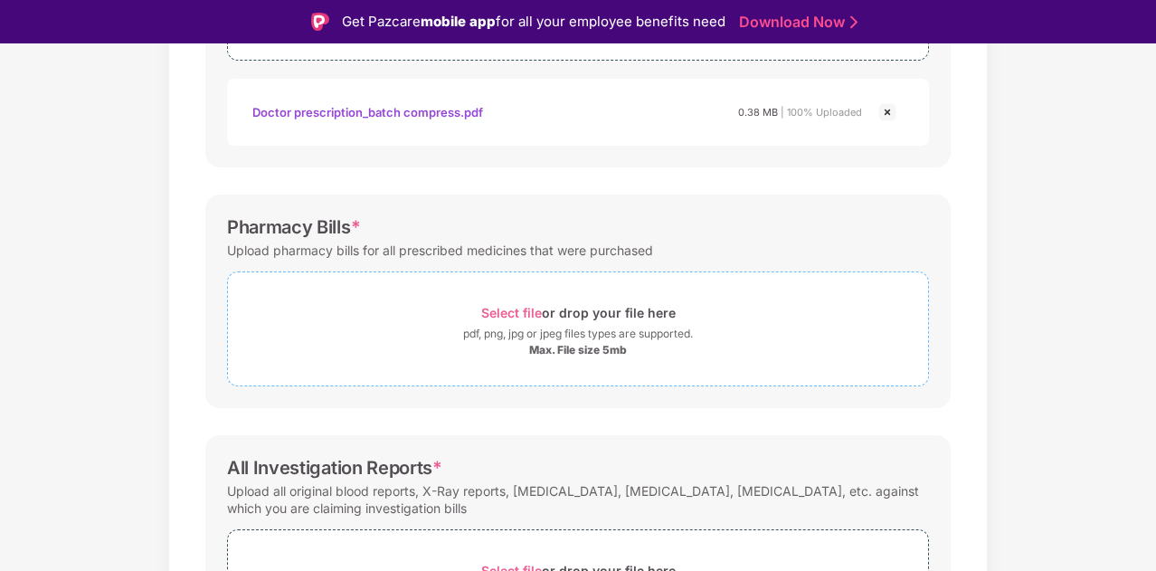
click at [514, 305] on span "Select file" at bounding box center [511, 312] width 61 height 15
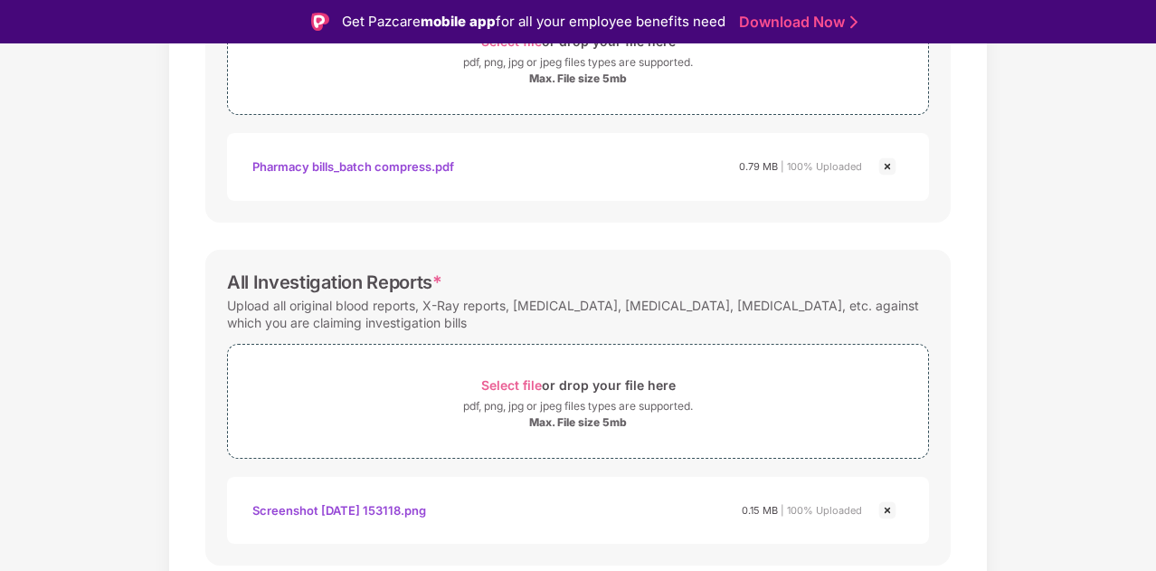
scroll to position [781, 0]
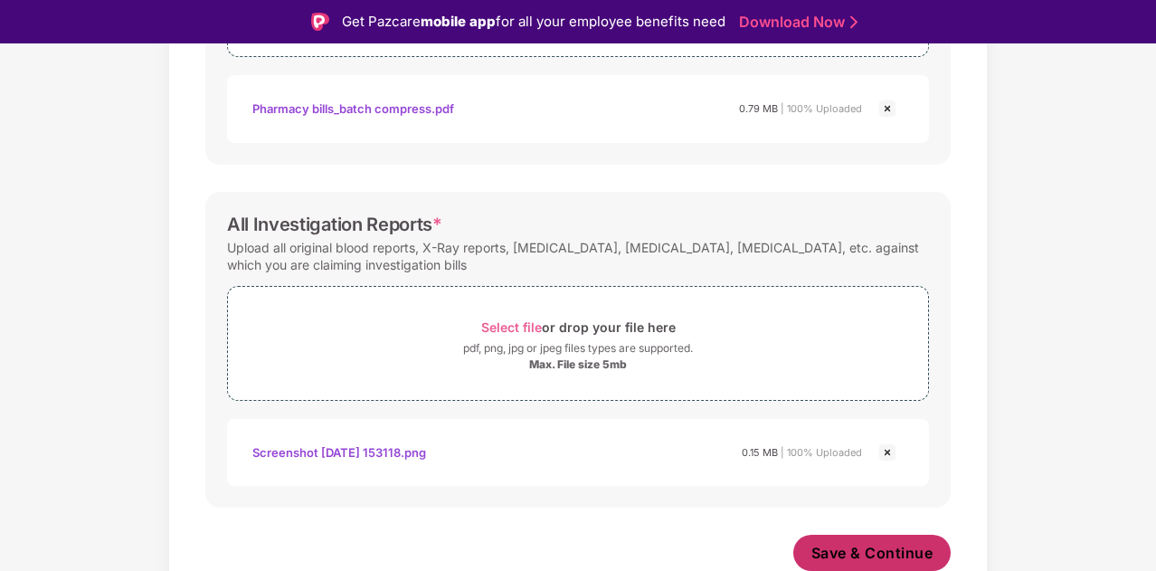
click at [868, 543] on span "Save & Continue" at bounding box center [872, 553] width 122 height 20
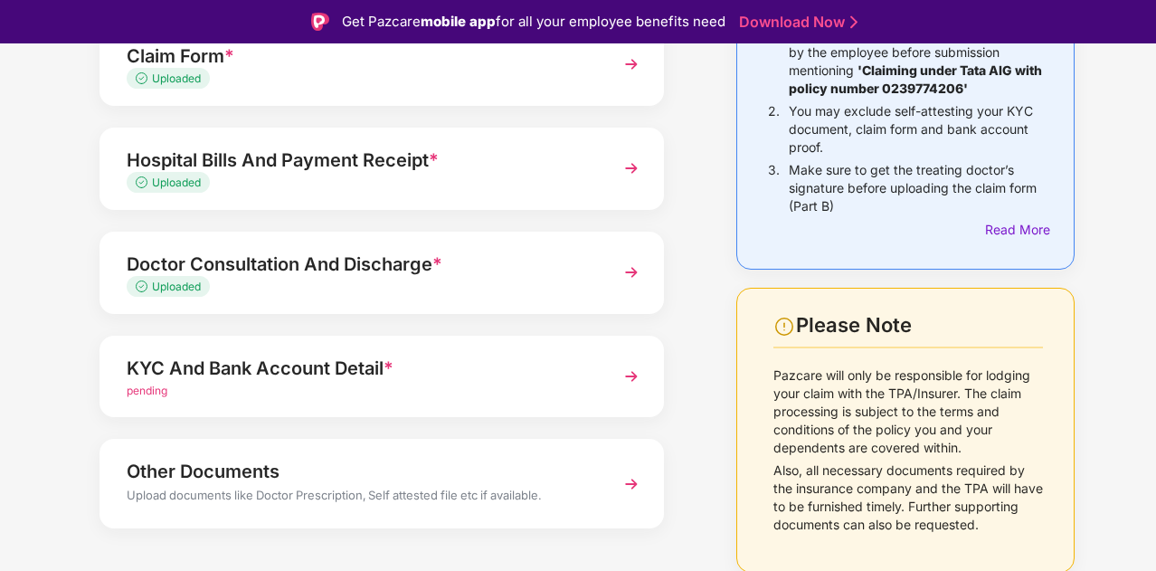
scroll to position [253, 0]
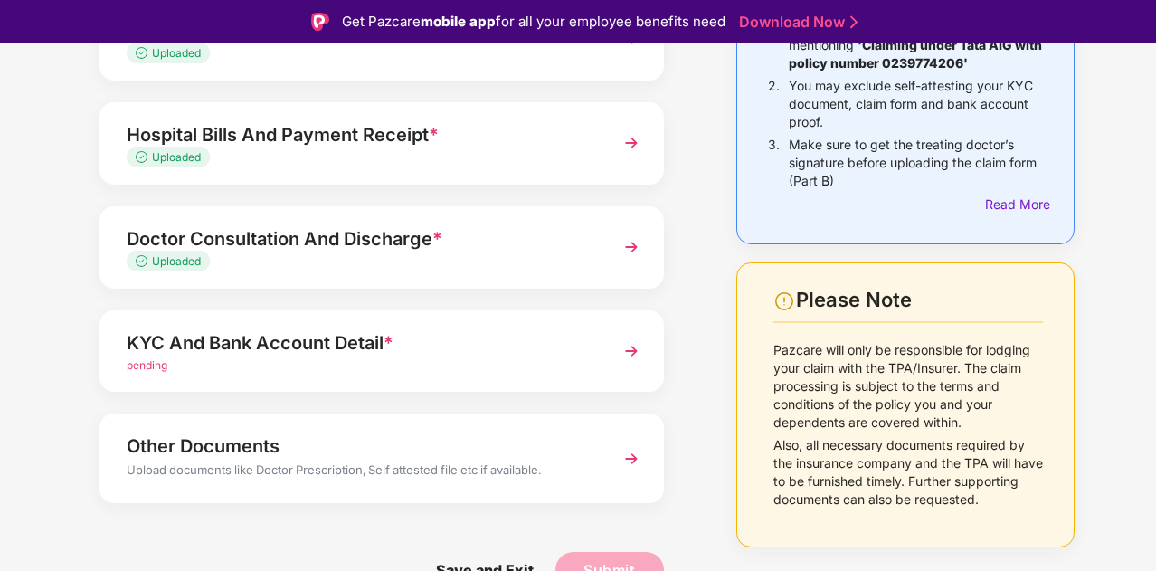
click at [632, 348] on img at bounding box center [631, 351] width 33 height 33
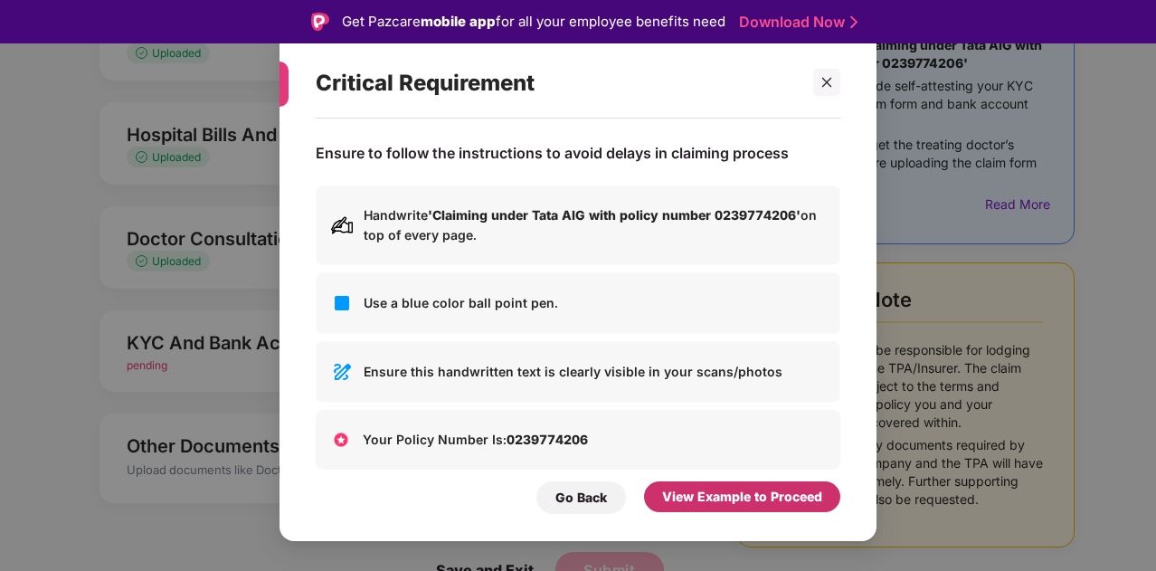
click at [703, 492] on div "View Example to Proceed" at bounding box center [742, 496] width 160 height 20
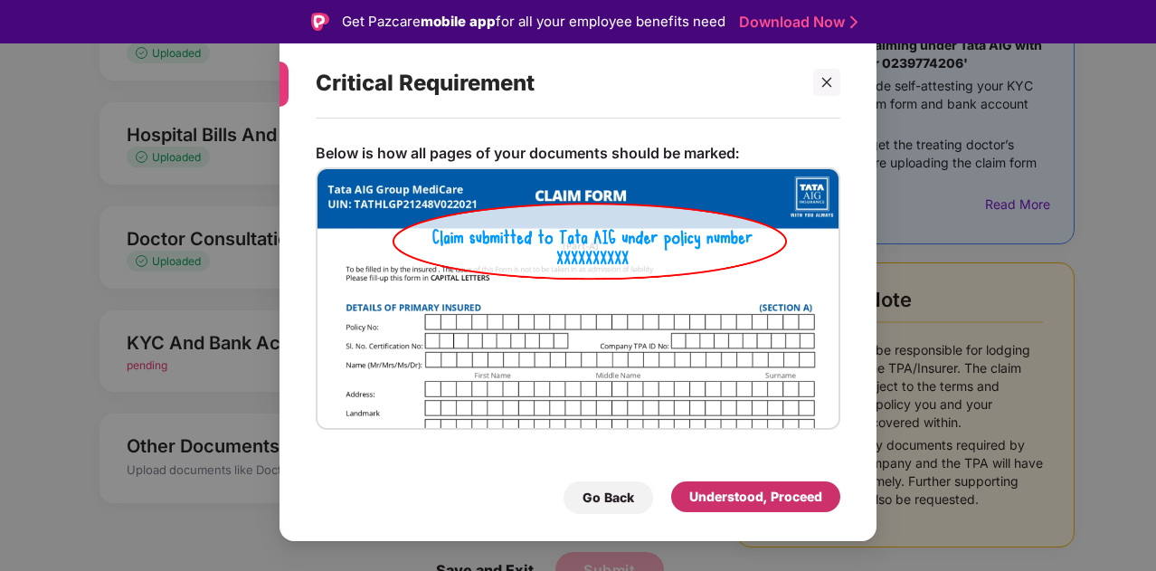
click at [703, 492] on div "Understood, Proceed" at bounding box center [755, 496] width 133 height 20
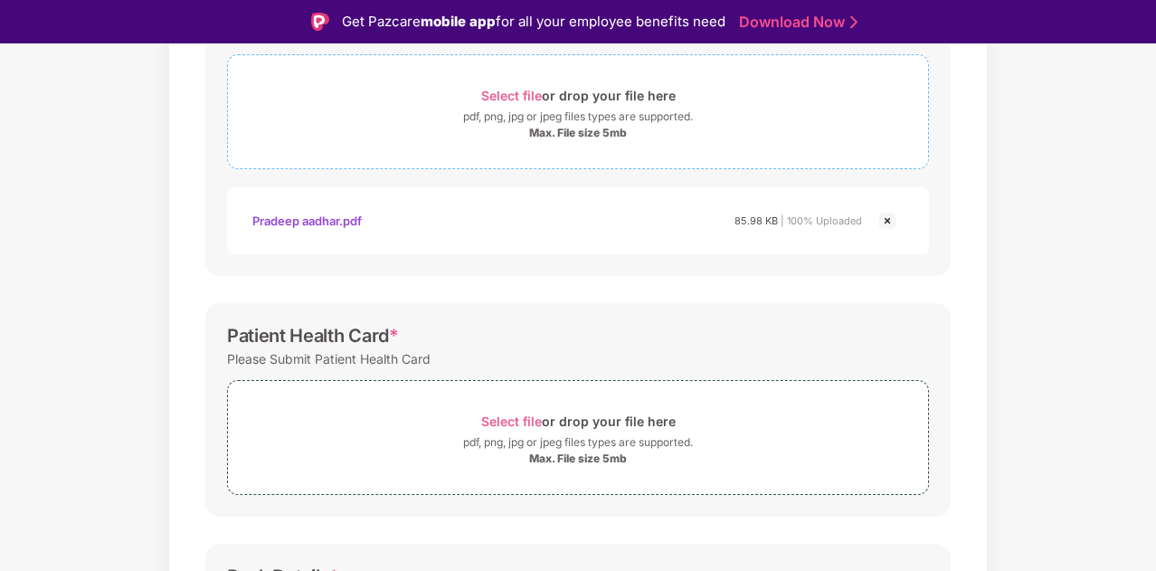
scroll to position [0, 0]
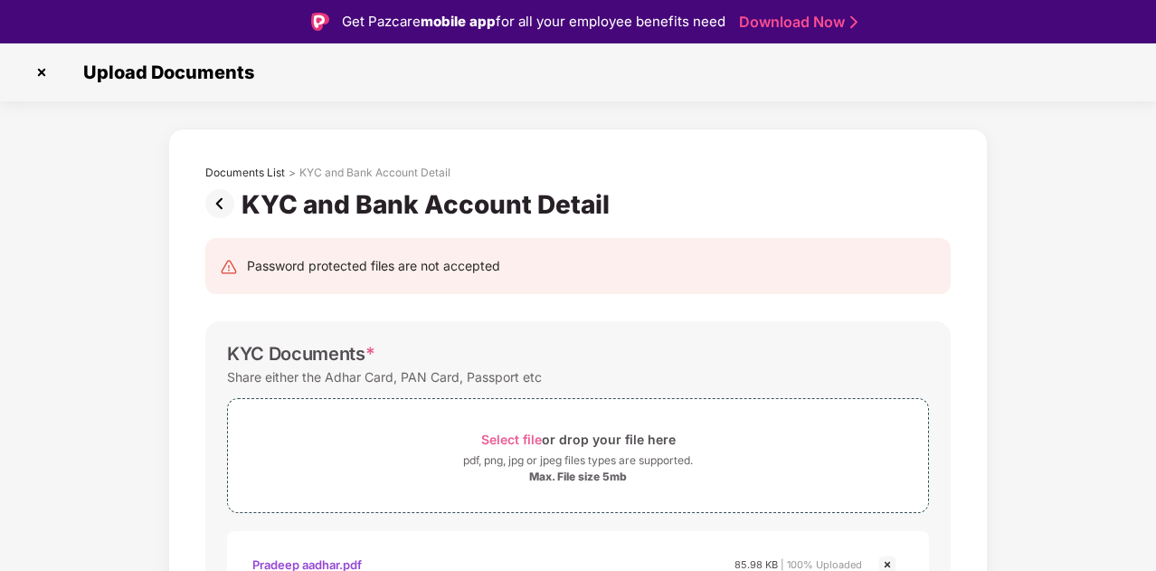
click at [40, 70] on img at bounding box center [41, 72] width 29 height 29
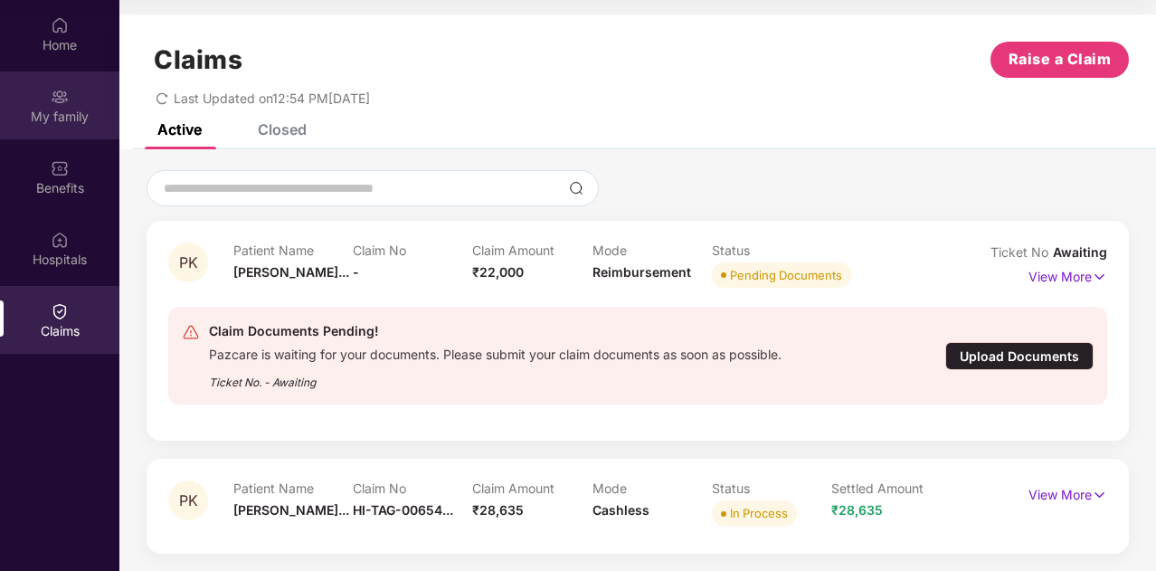
click at [63, 113] on div "My family" at bounding box center [59, 117] width 119 height 18
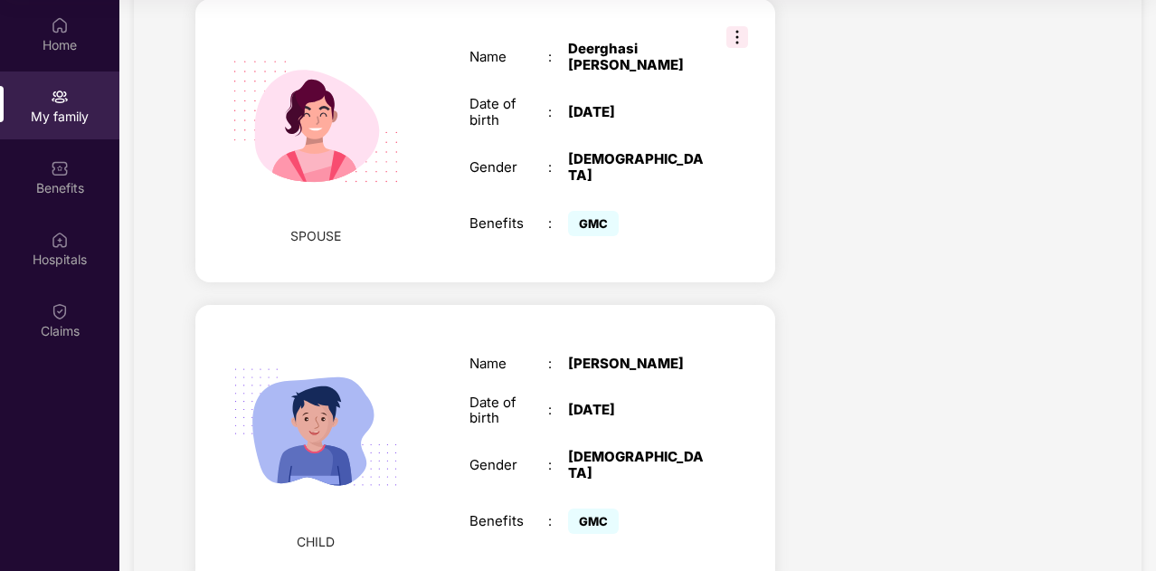
scroll to position [812, 0]
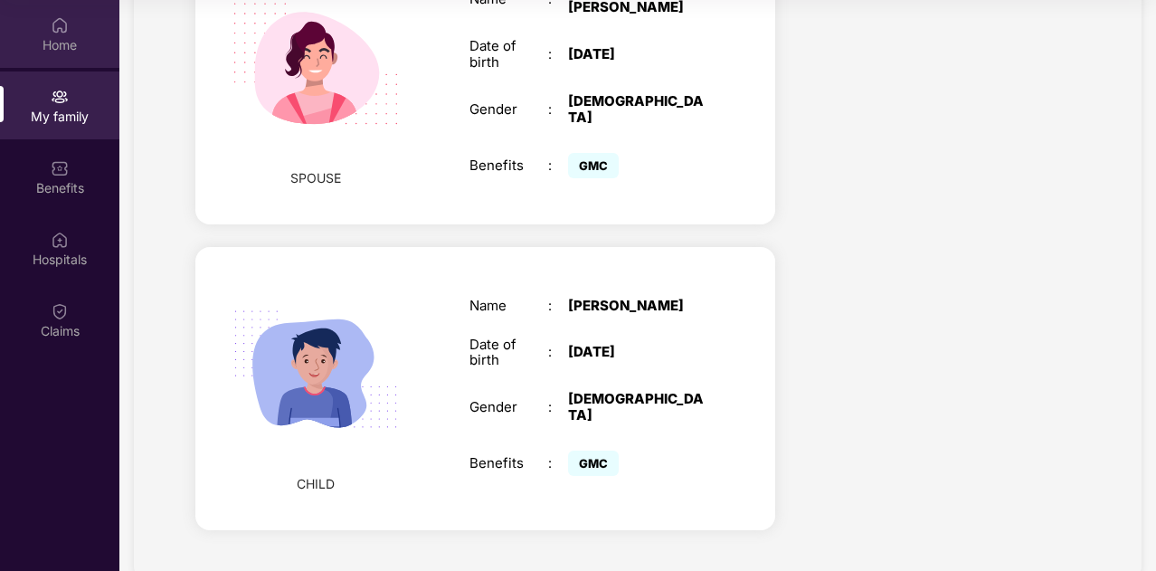
click at [58, 40] on div "Home" at bounding box center [59, 45] width 119 height 18
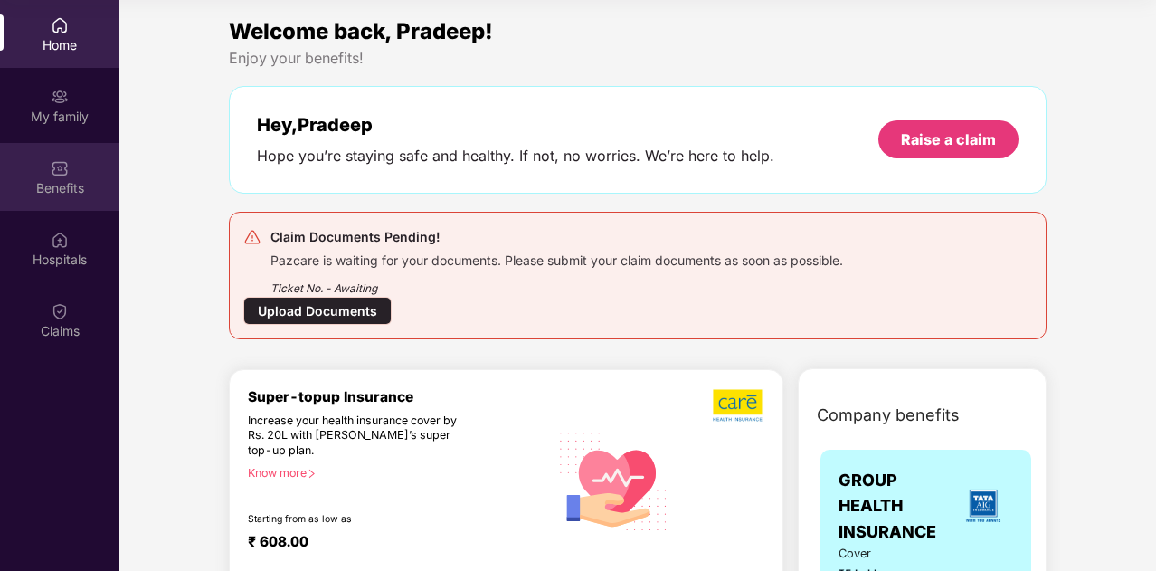
click at [47, 189] on div "Benefits" at bounding box center [59, 188] width 119 height 18
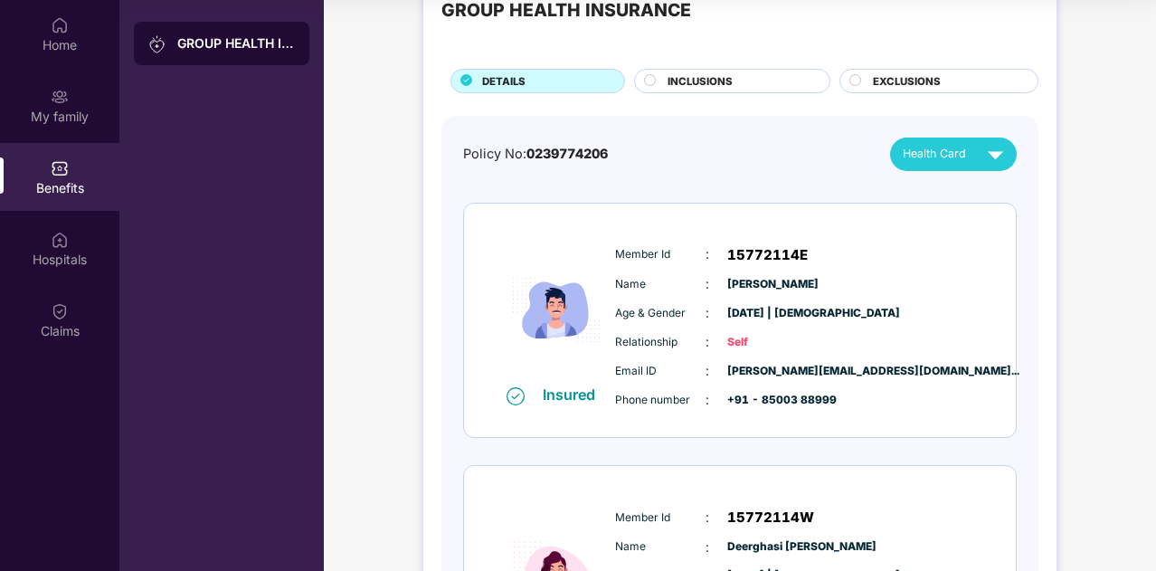
scroll to position [90, 0]
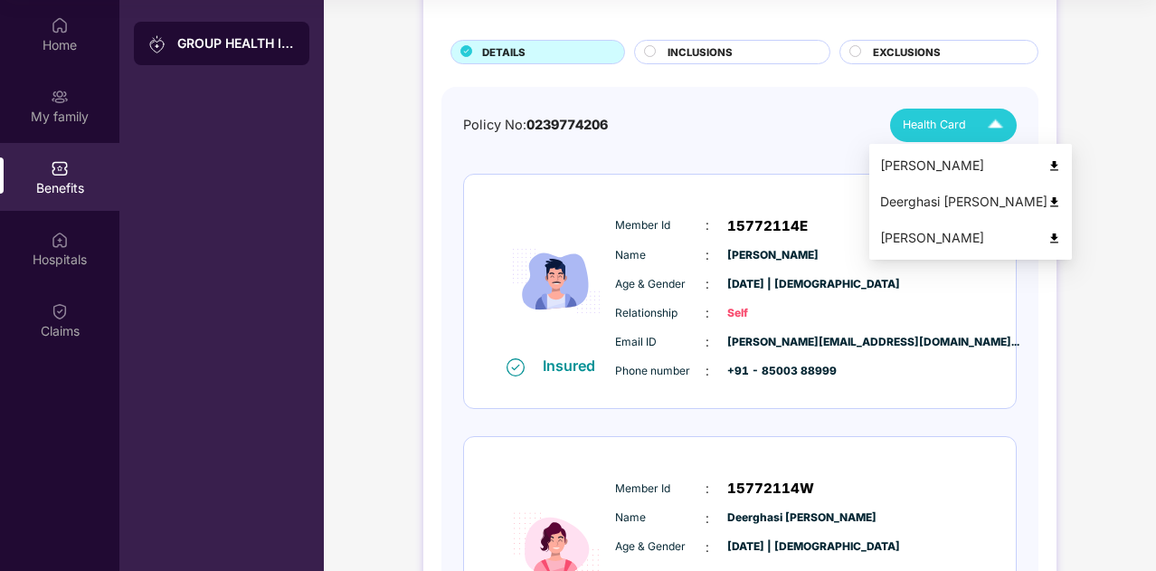
click at [958, 115] on div "Health Card" at bounding box center [956, 125] width 109 height 32
click at [986, 131] on img at bounding box center [995, 125] width 32 height 32
click at [1047, 162] on img at bounding box center [1054, 166] width 14 height 14
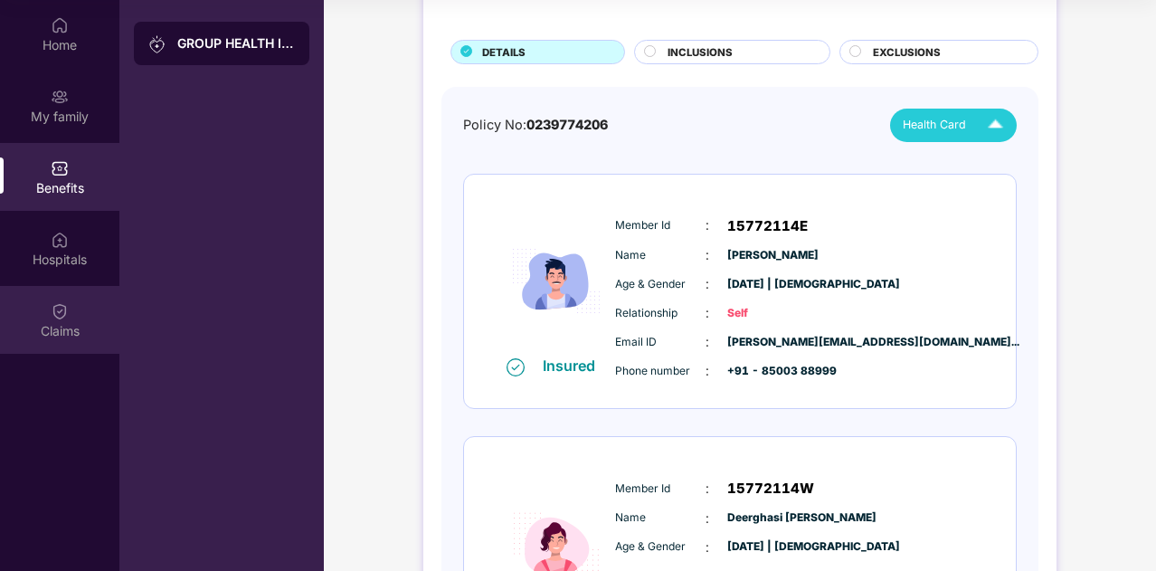
click at [45, 324] on div "Claims" at bounding box center [59, 331] width 119 height 18
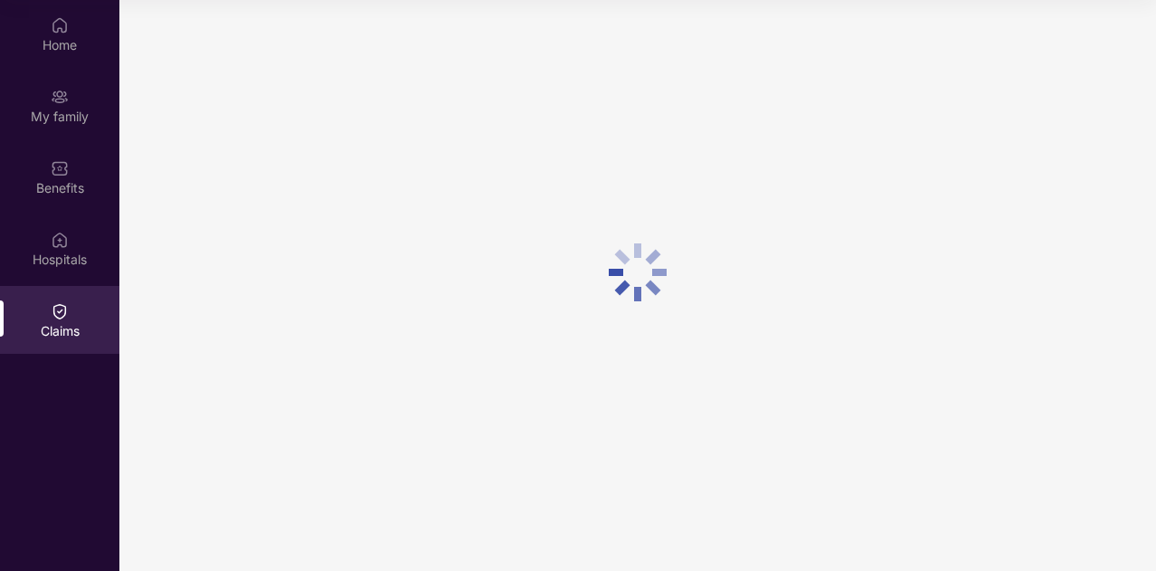
scroll to position [0, 0]
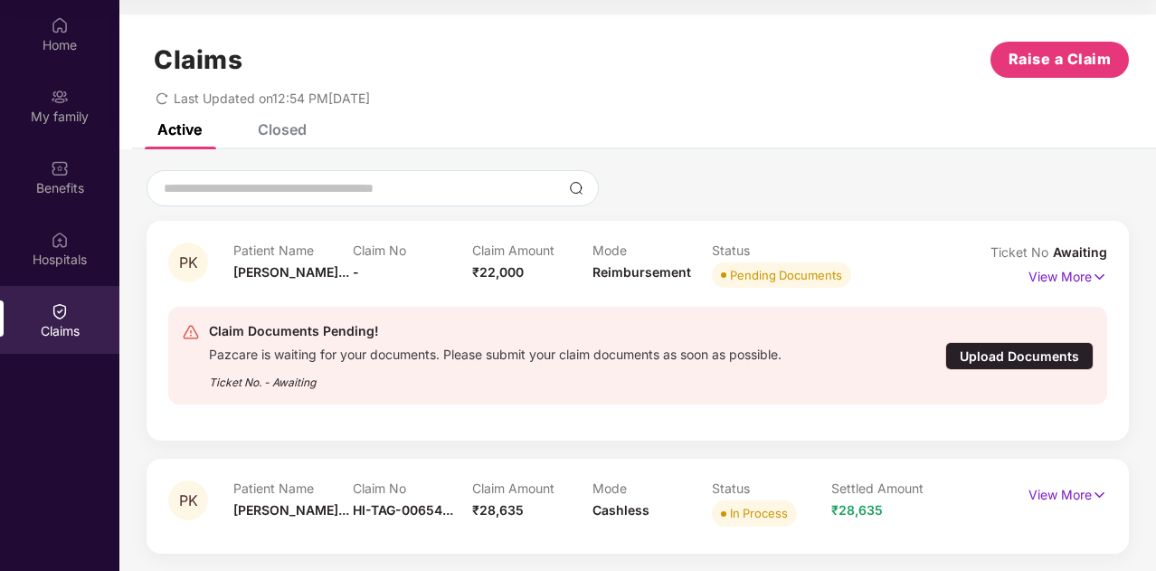
click at [989, 357] on div "Upload Documents" at bounding box center [1019, 356] width 148 height 28
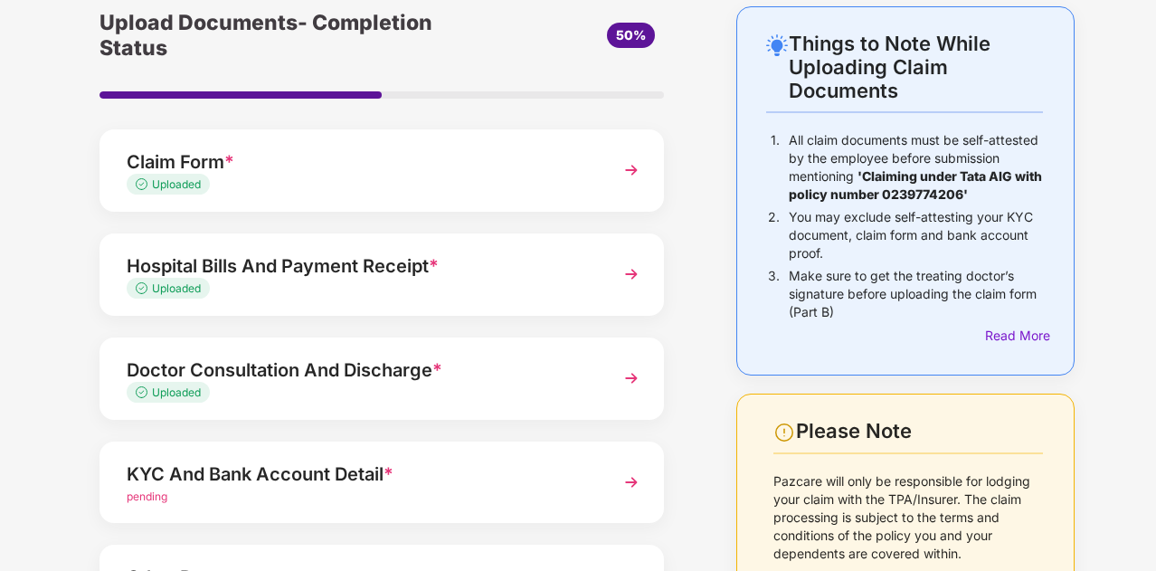
scroll to position [181, 0]
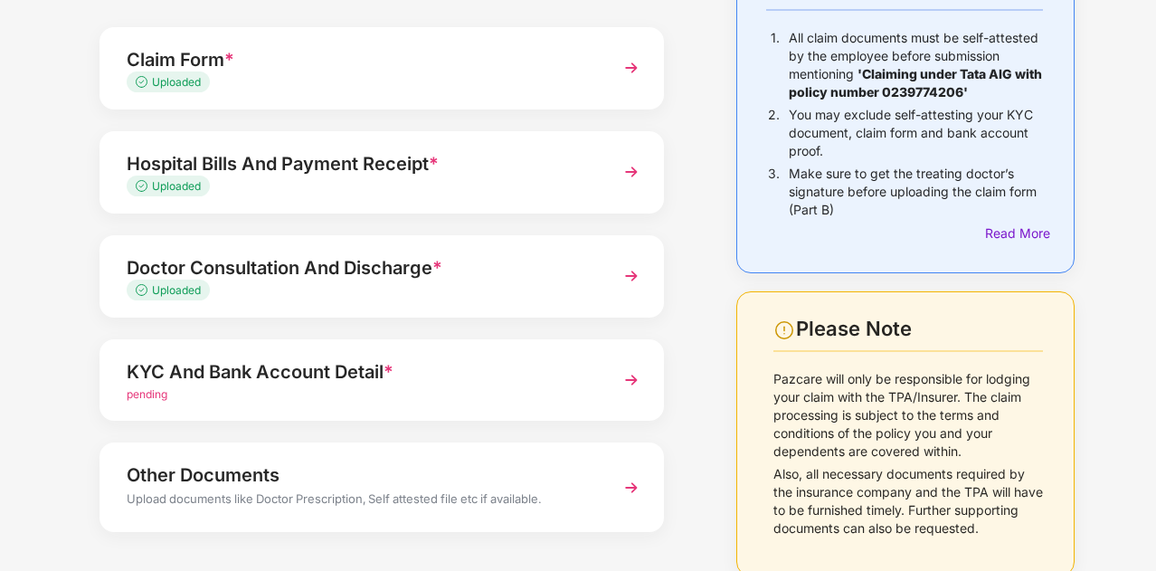
click at [629, 380] on img at bounding box center [631, 379] width 33 height 33
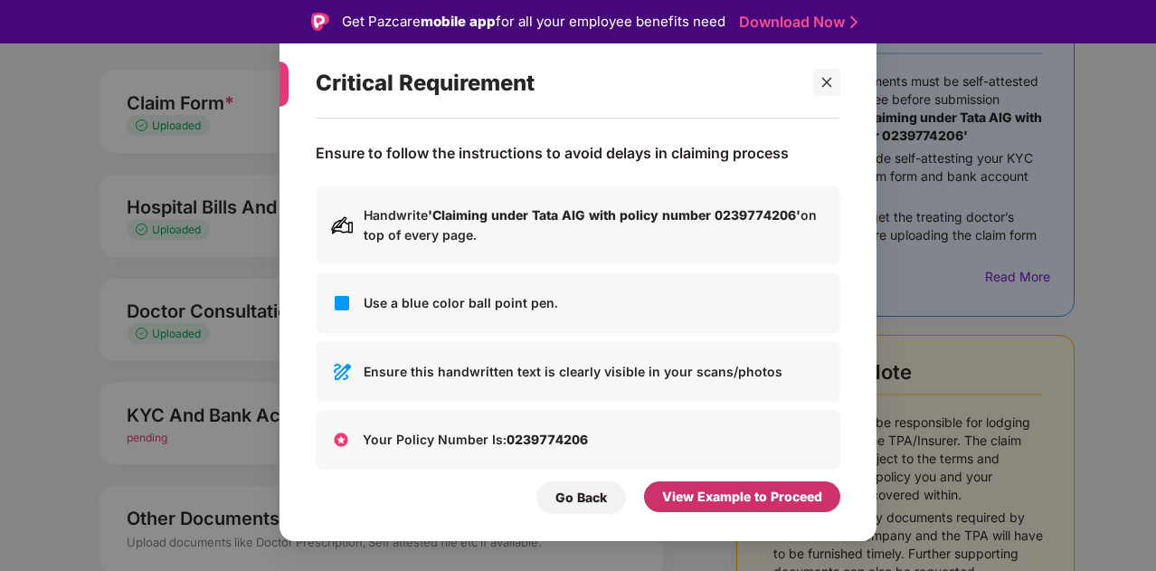
click at [707, 495] on div "View Example to Proceed" at bounding box center [742, 496] width 160 height 20
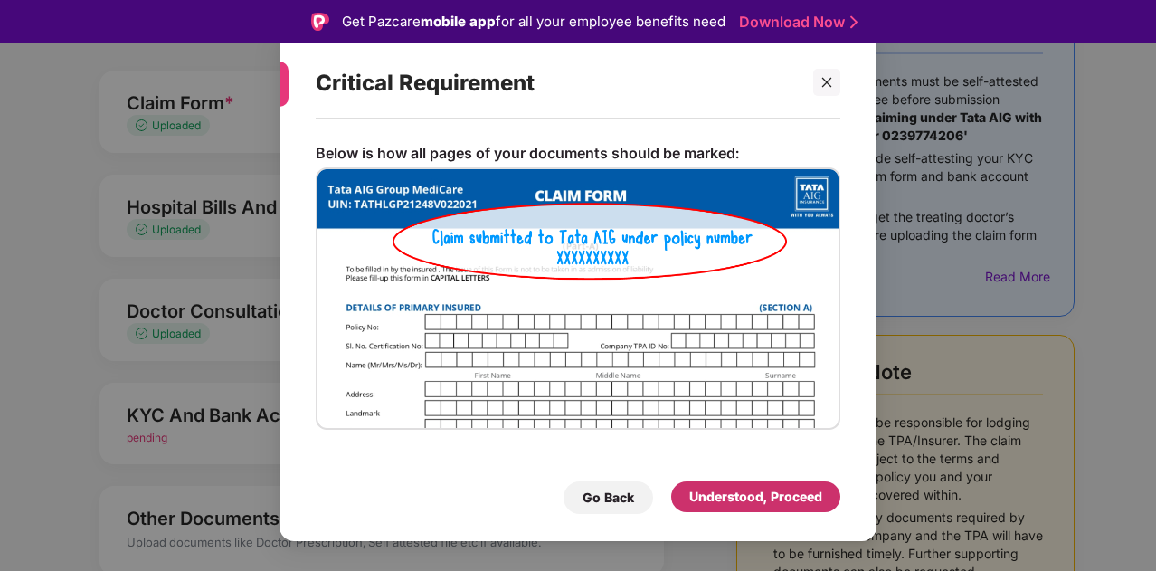
click at [727, 495] on div "Understood, Proceed" at bounding box center [755, 496] width 133 height 20
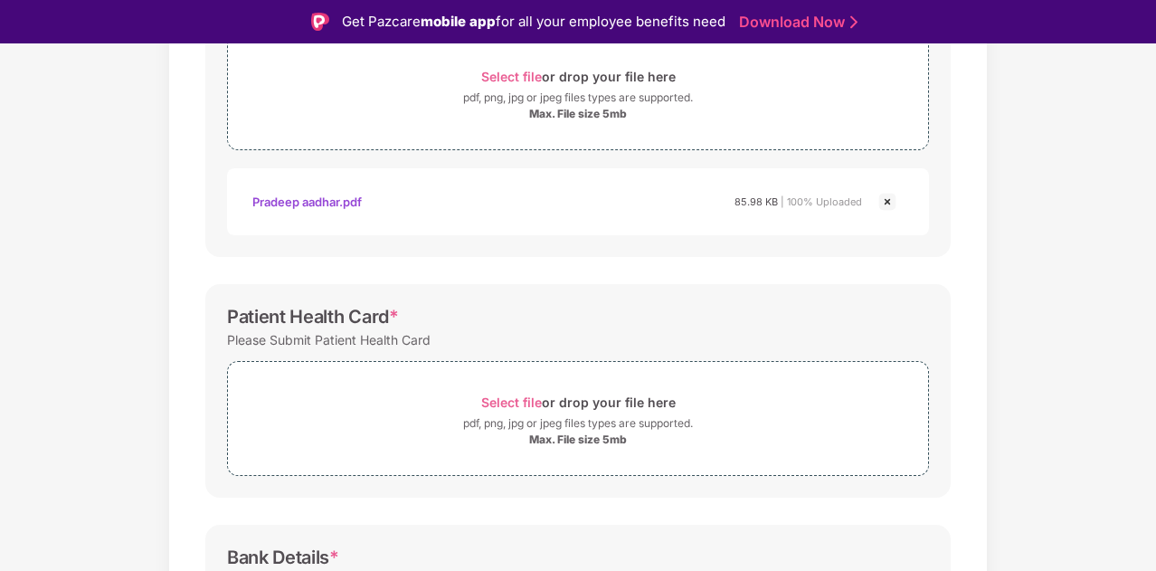
scroll to position [452, 0]
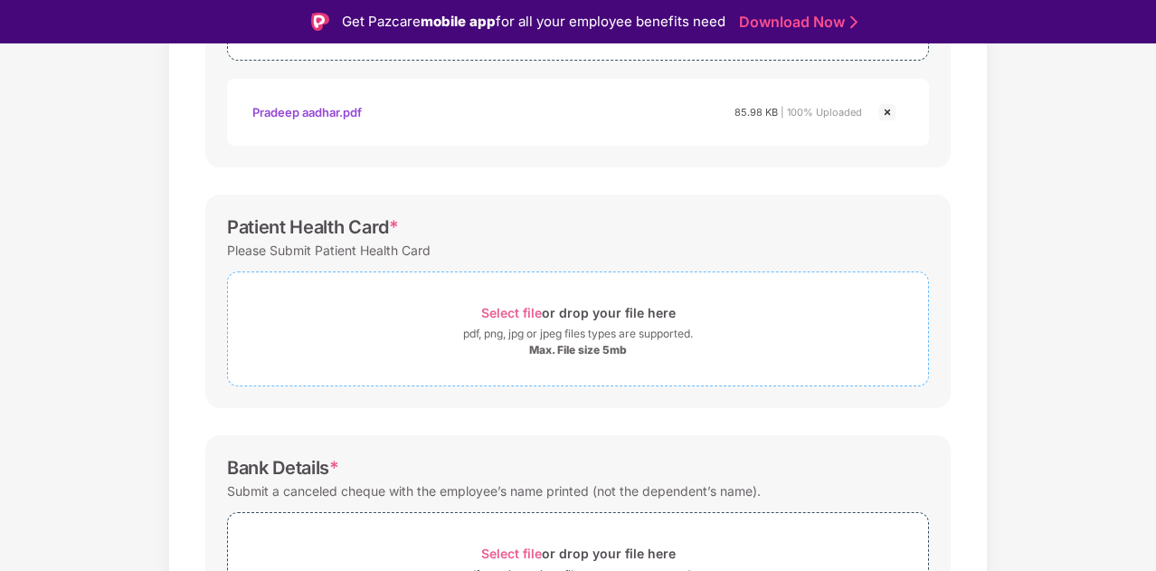
click at [501, 309] on span "Select file" at bounding box center [511, 312] width 61 height 15
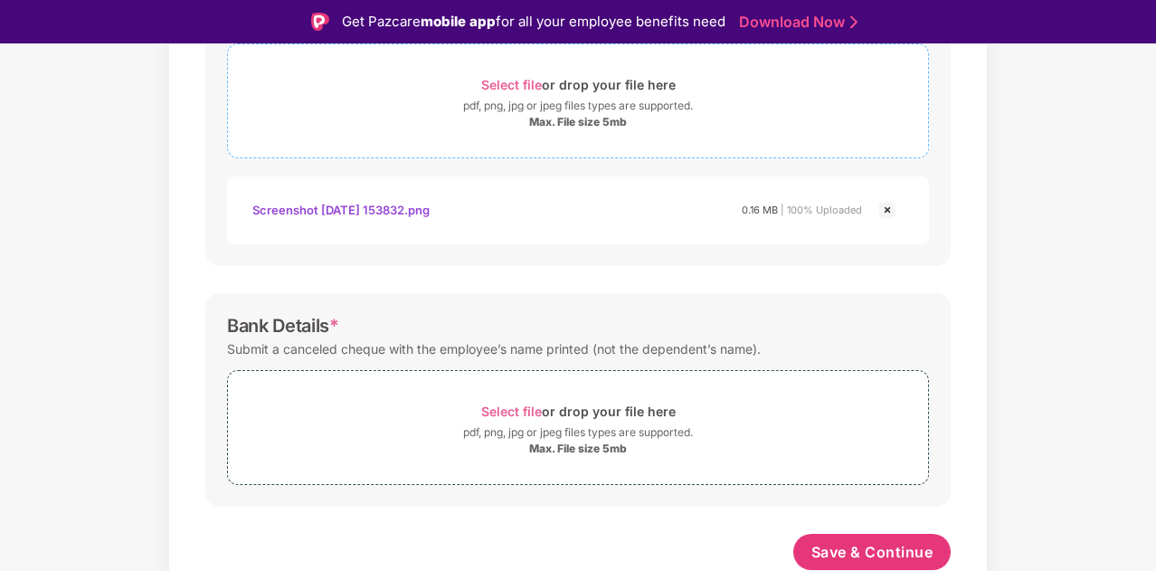
scroll to position [679, 0]
click at [509, 404] on span "Select file" at bounding box center [511, 411] width 61 height 15
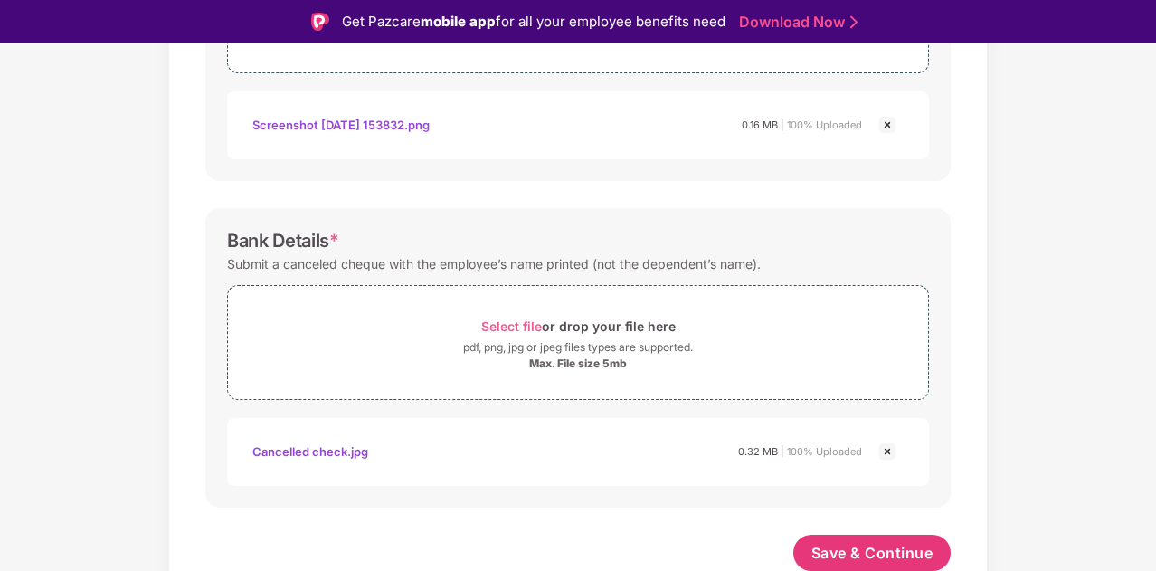
scroll to position [43, 0]
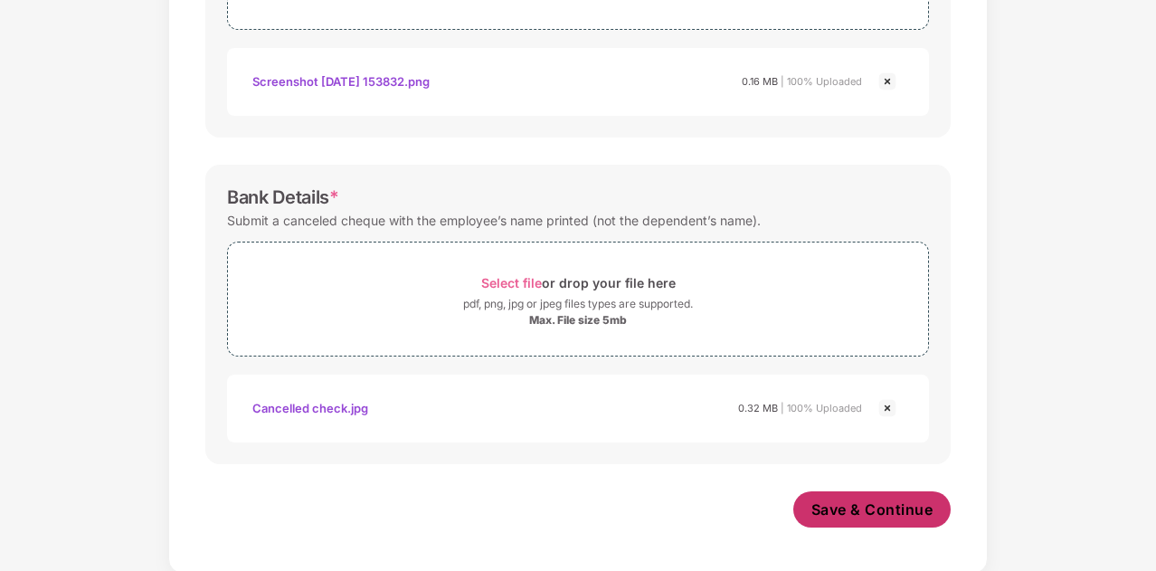
click at [852, 509] on span "Save & Continue" at bounding box center [872, 509] width 122 height 20
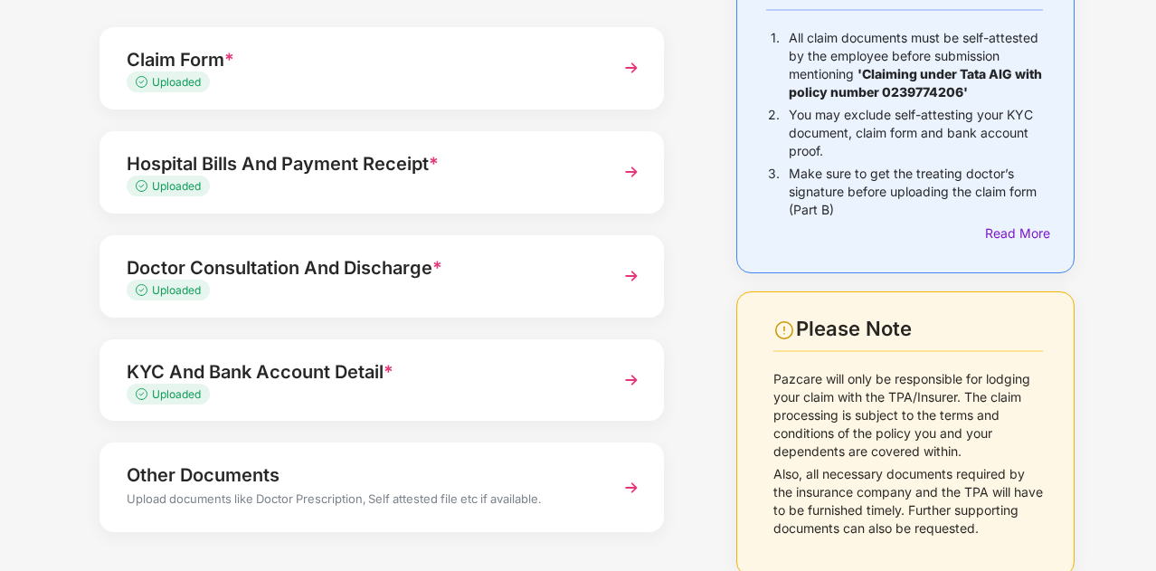
scroll to position [253, 0]
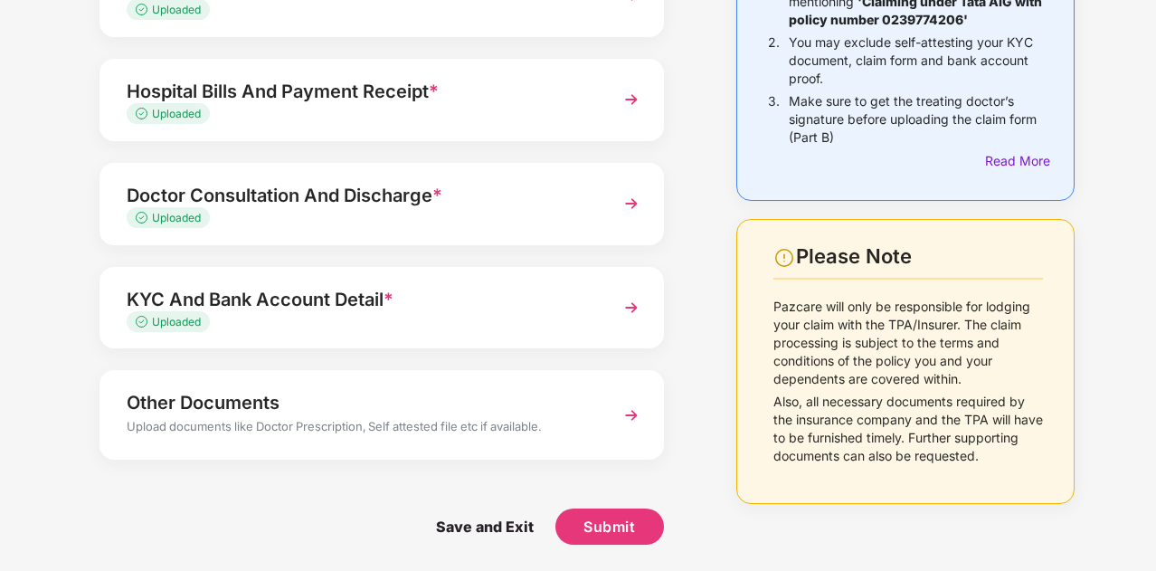
click at [636, 410] on img at bounding box center [631, 415] width 33 height 33
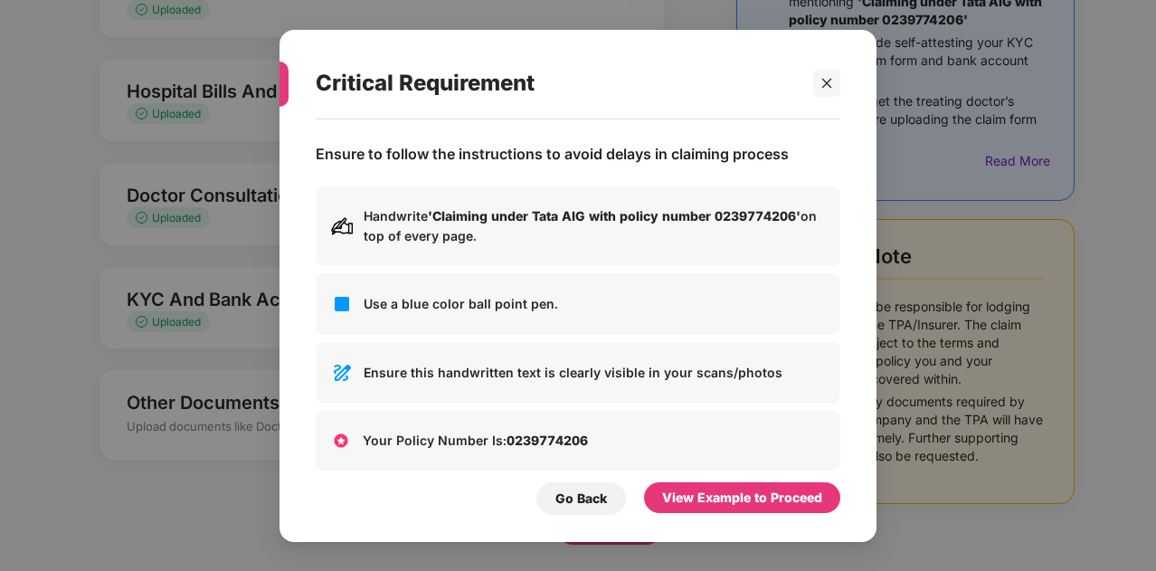
scroll to position [0, 0]
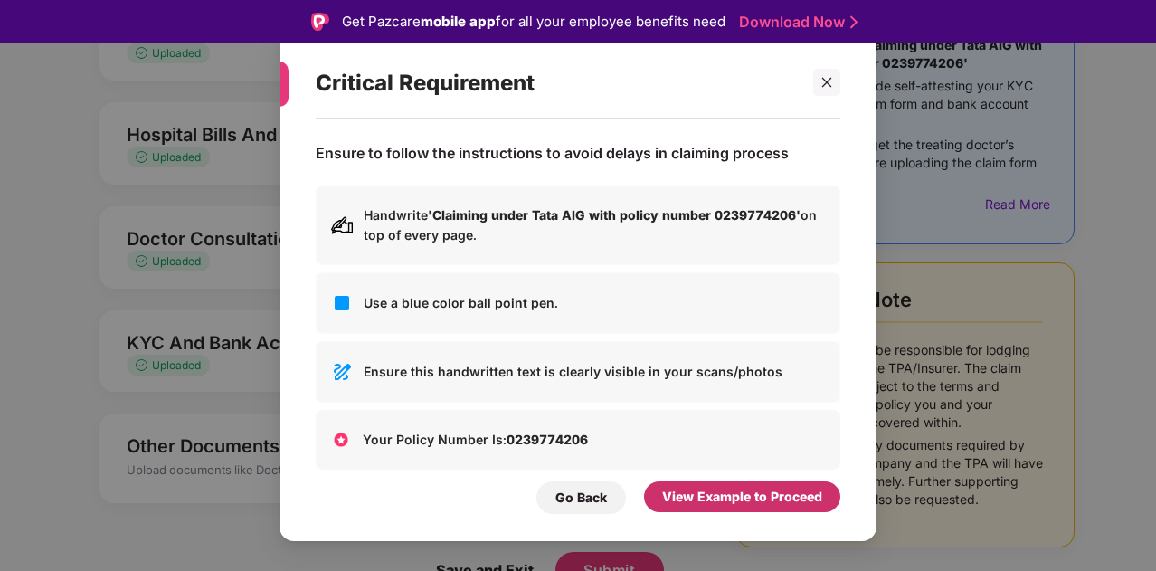
click at [711, 493] on div "View Example to Proceed" at bounding box center [742, 496] width 160 height 20
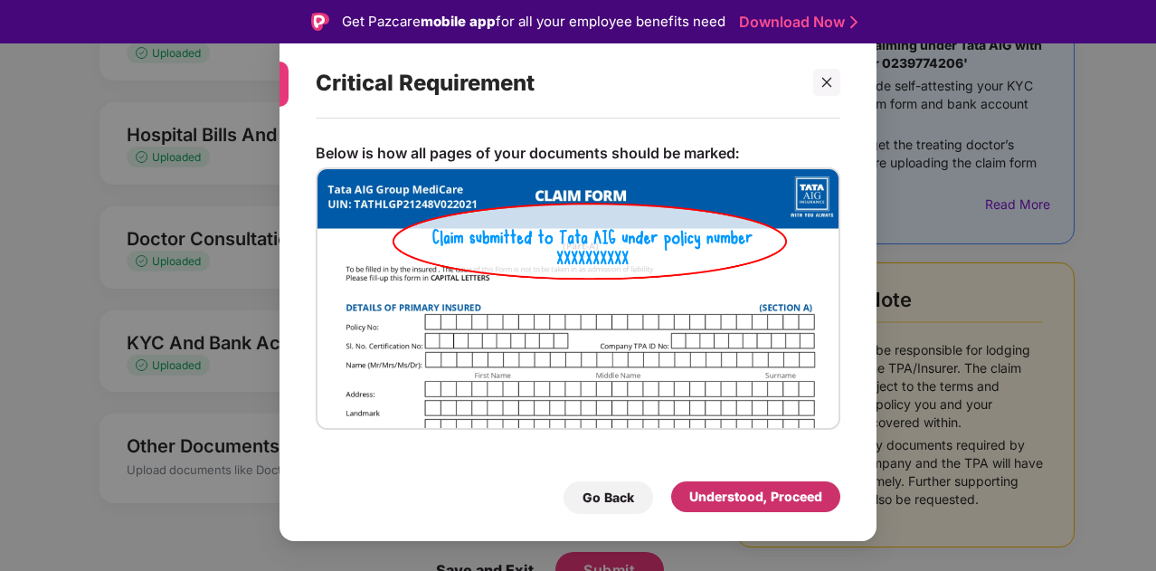
click at [711, 493] on div "Understood, Proceed" at bounding box center [755, 496] width 133 height 20
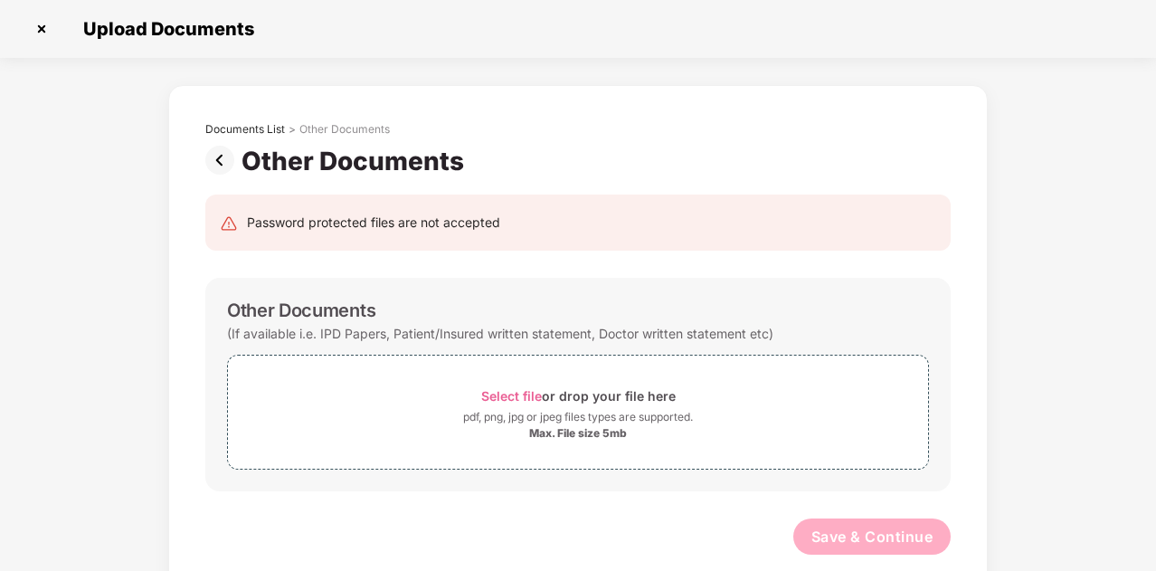
click at [223, 153] on img at bounding box center [223, 160] width 36 height 29
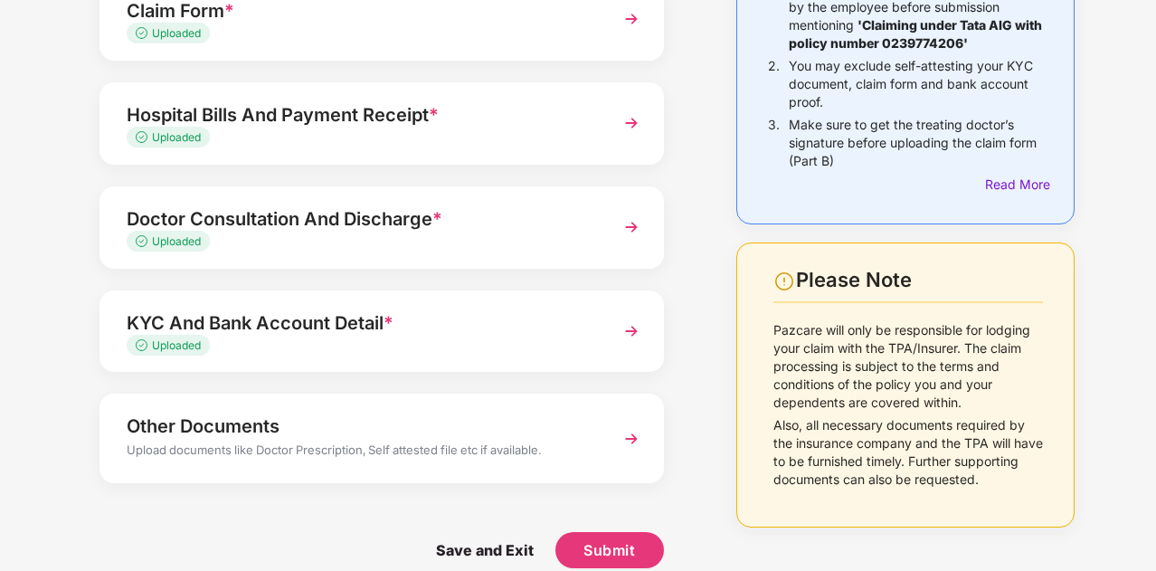
scroll to position [253, 0]
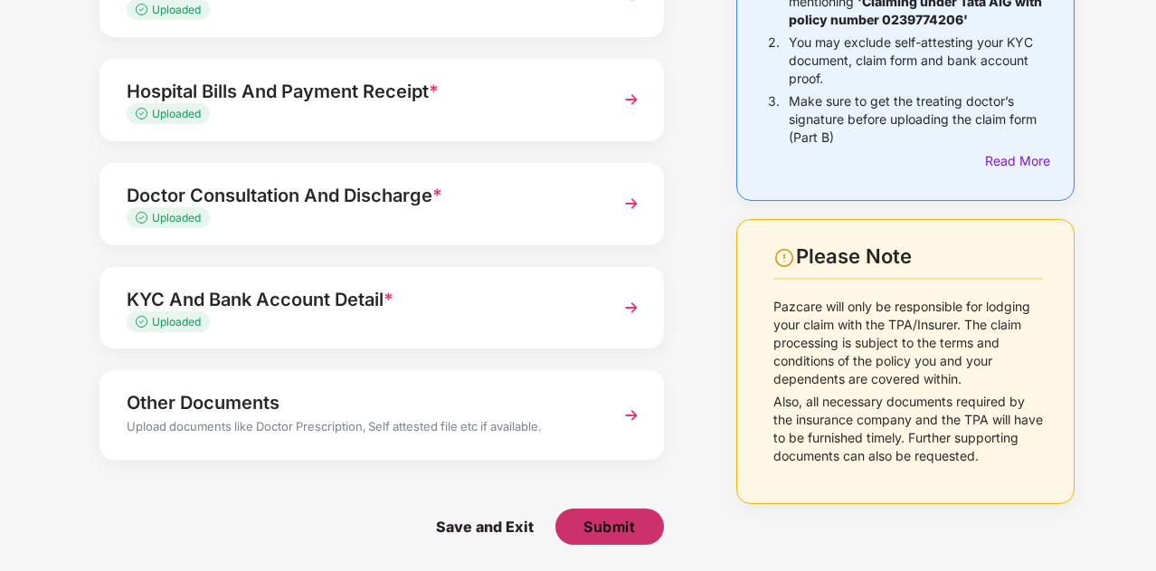
click at [600, 514] on button "Submit" at bounding box center [609, 526] width 109 height 36
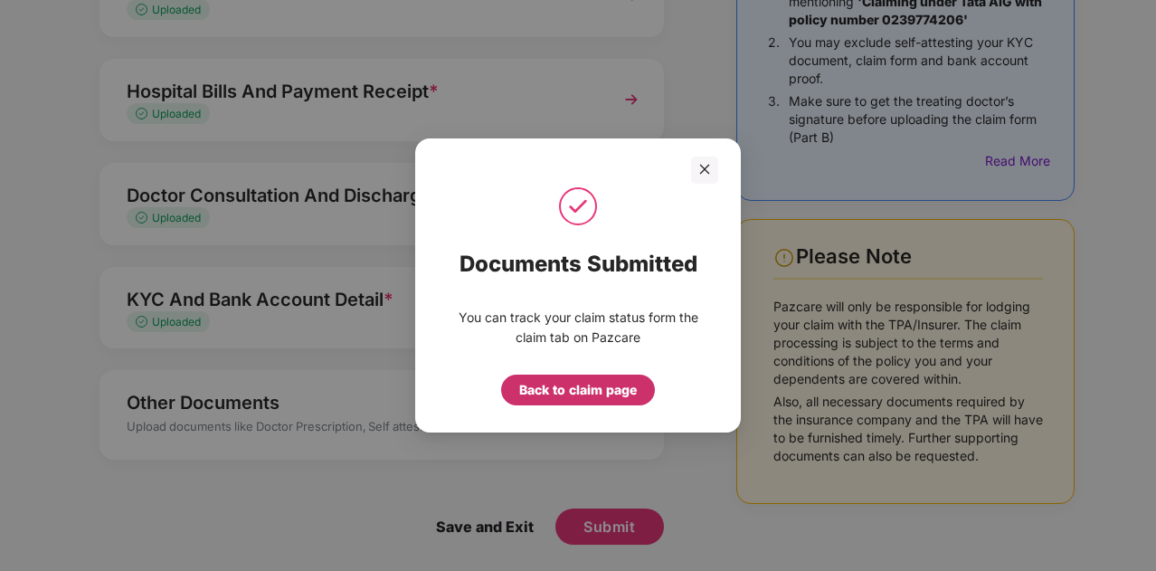
click at [571, 393] on div "Back to claim page" at bounding box center [578, 390] width 118 height 20
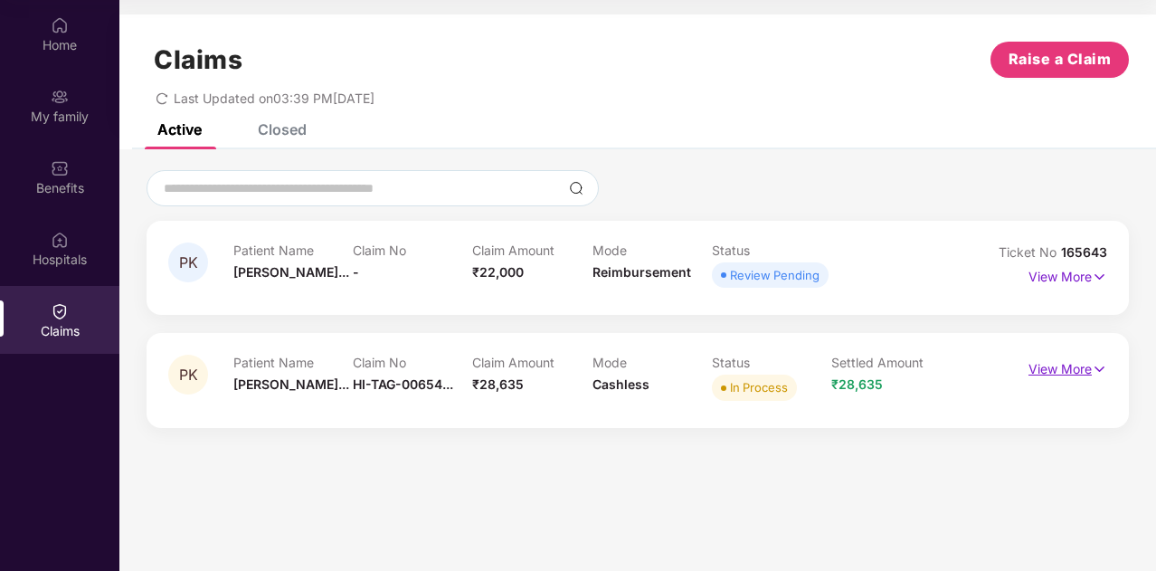
click at [1051, 364] on p "View More" at bounding box center [1067, 366] width 79 height 24
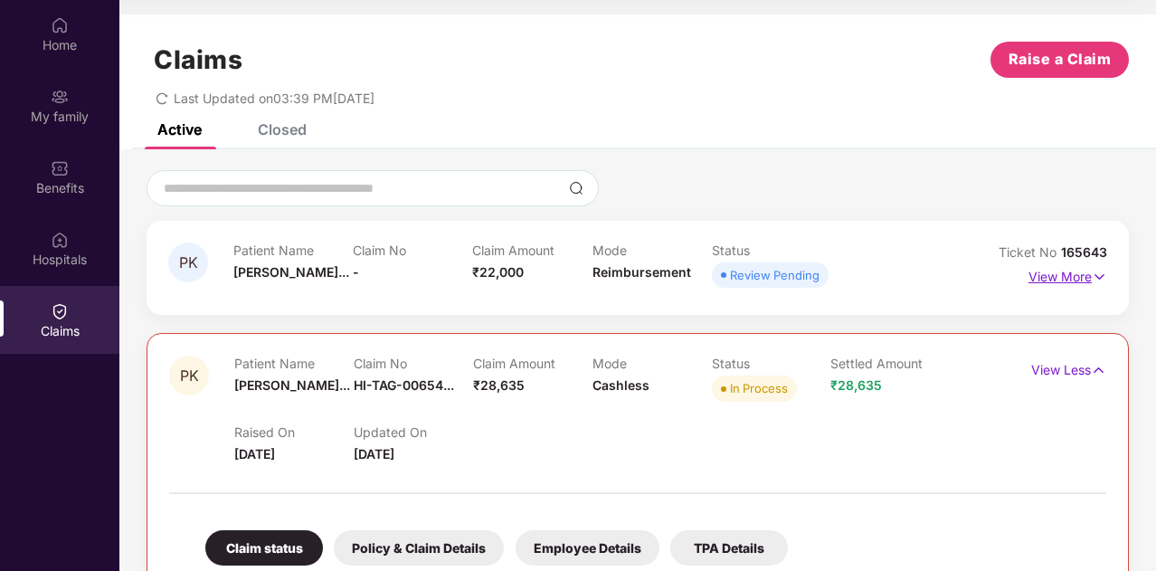
click at [1065, 278] on p "View More" at bounding box center [1067, 274] width 79 height 24
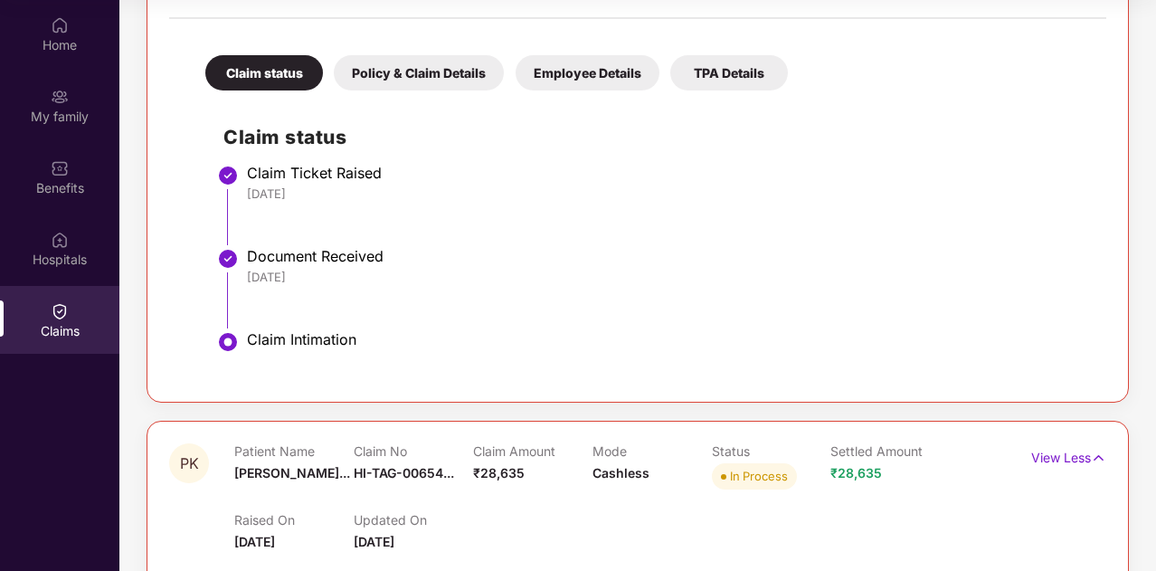
scroll to position [271, 0]
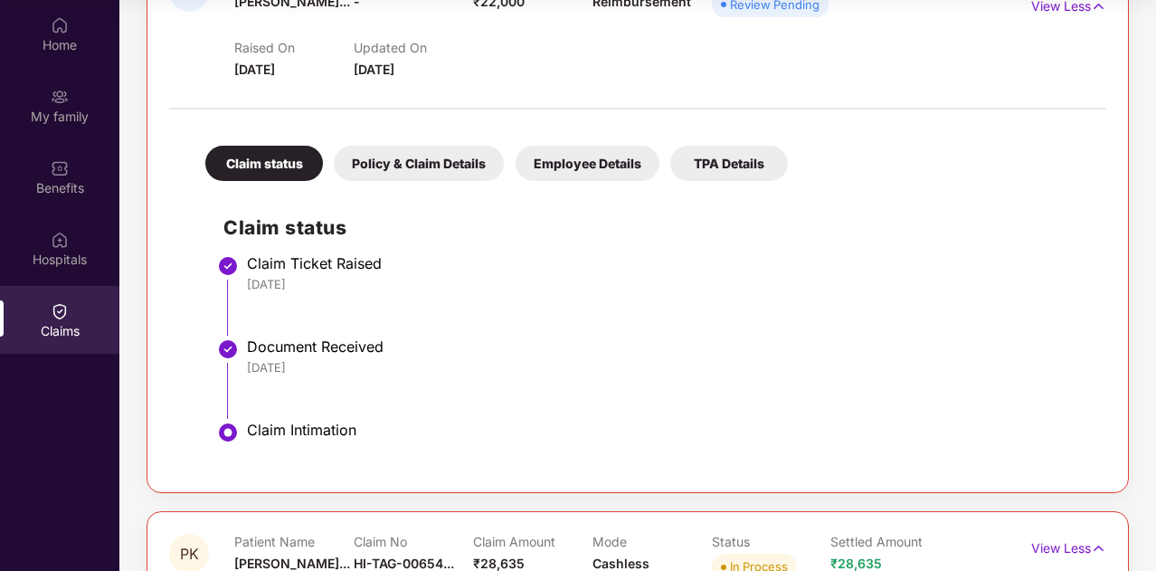
click at [732, 166] on div "TPA Details" at bounding box center [729, 163] width 118 height 35
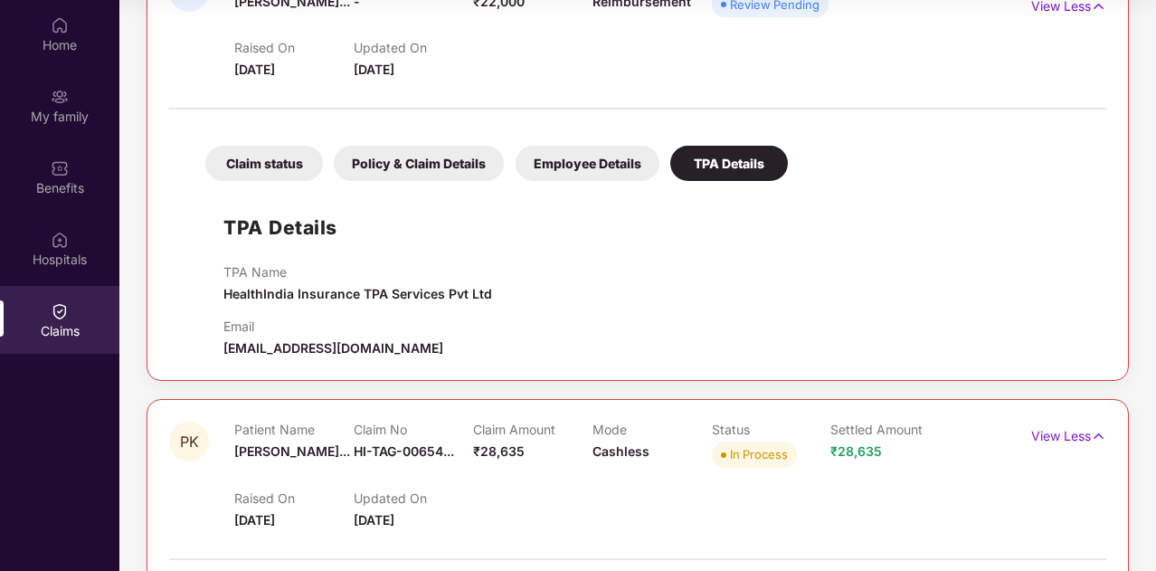
click at [259, 163] on div "Claim status" at bounding box center [264, 163] width 118 height 35
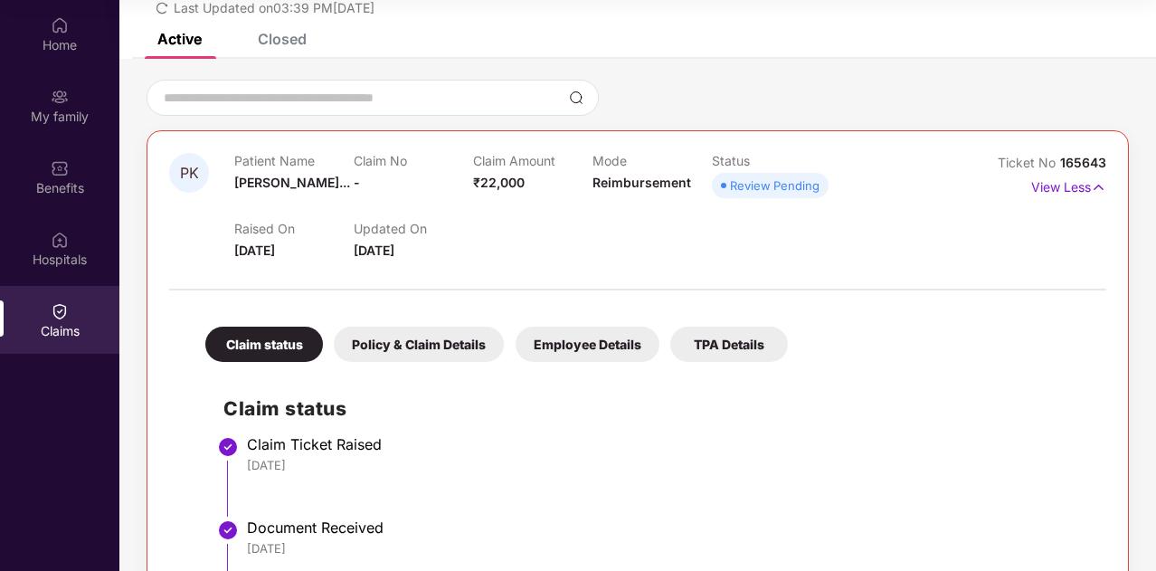
scroll to position [0, 0]
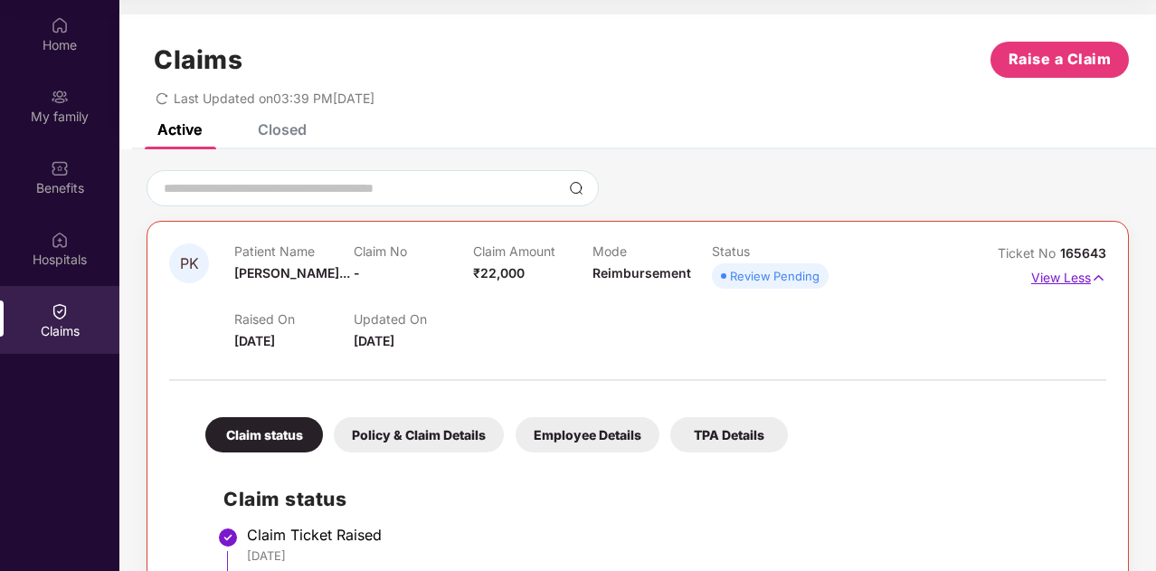
click at [1051, 276] on p "View Less" at bounding box center [1068, 275] width 75 height 24
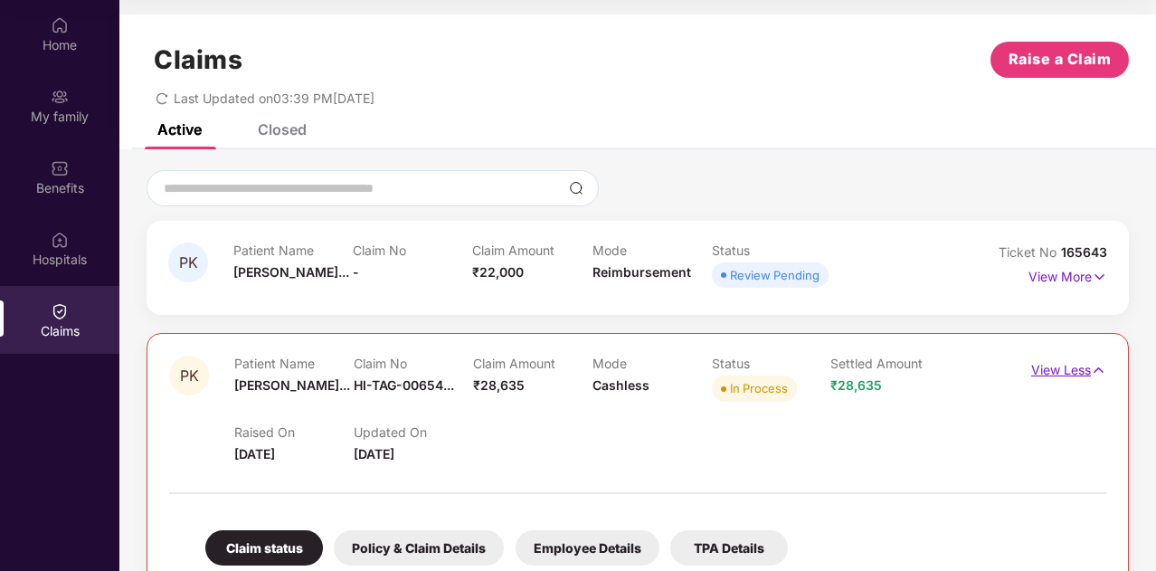
click at [1063, 368] on p "View Less" at bounding box center [1068, 367] width 75 height 24
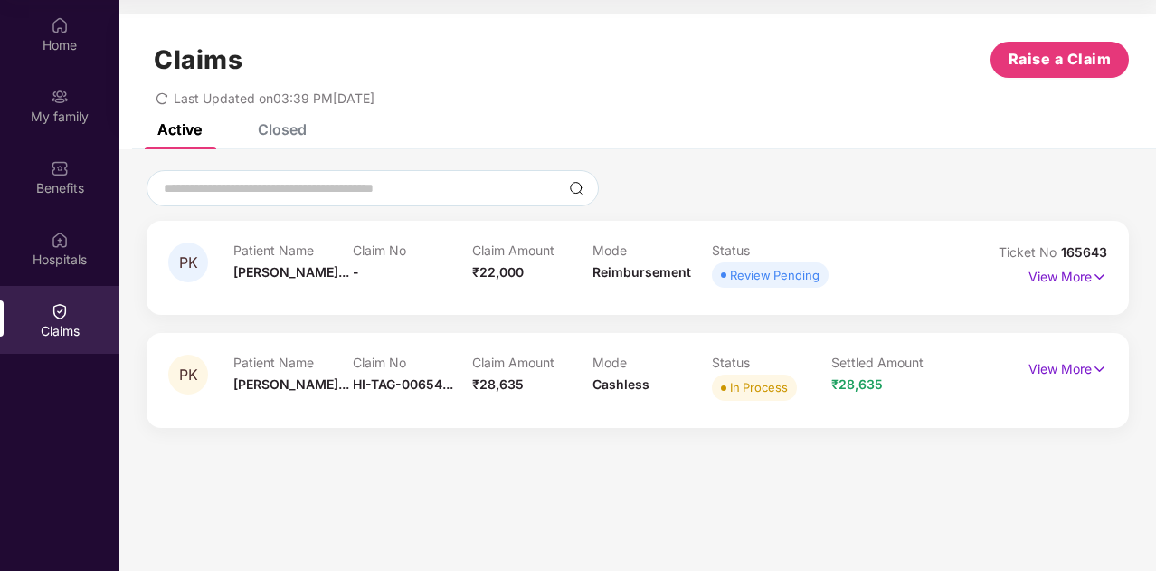
click at [757, 278] on div "Review Pending" at bounding box center [775, 275] width 90 height 18
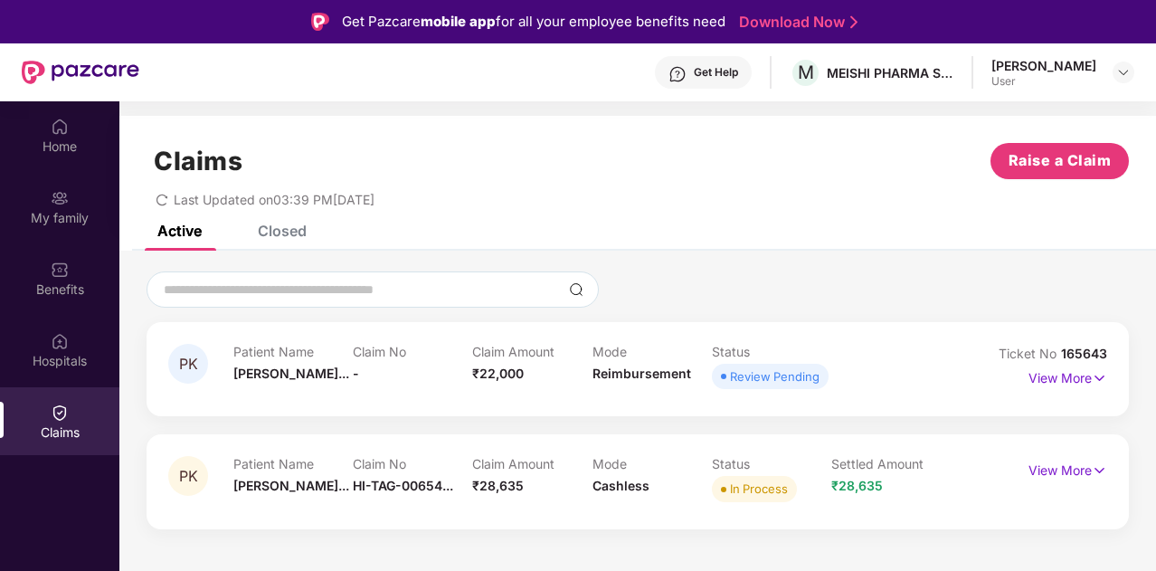
click at [1049, 75] on div "User" at bounding box center [1043, 81] width 105 height 14
click at [1127, 68] on img at bounding box center [1123, 72] width 14 height 14
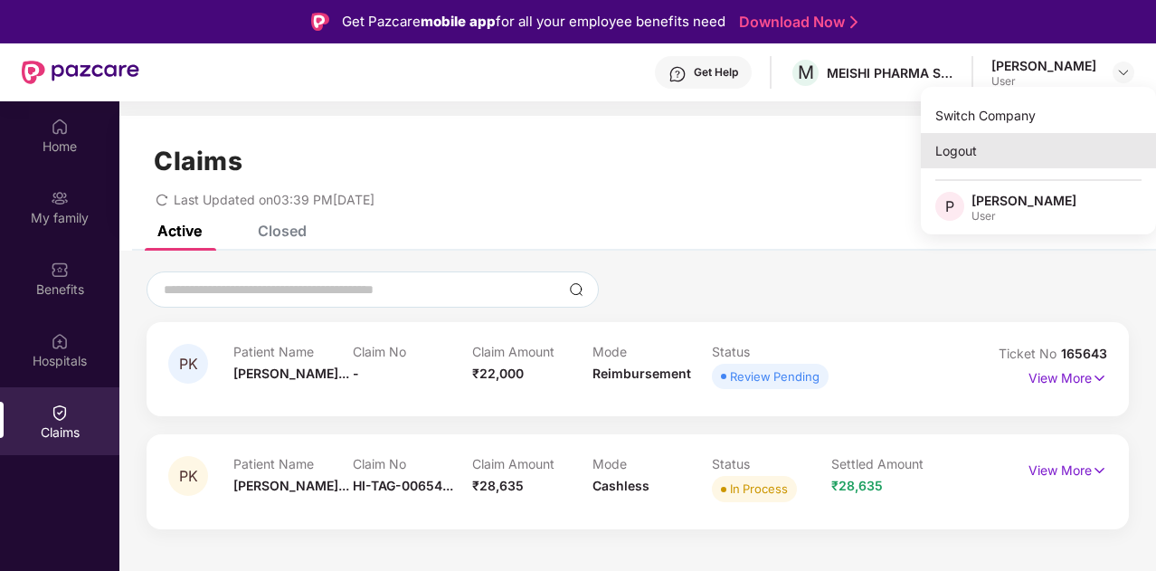
click at [978, 146] on div "Logout" at bounding box center [1037, 150] width 235 height 35
